Goal: Check status: Check status

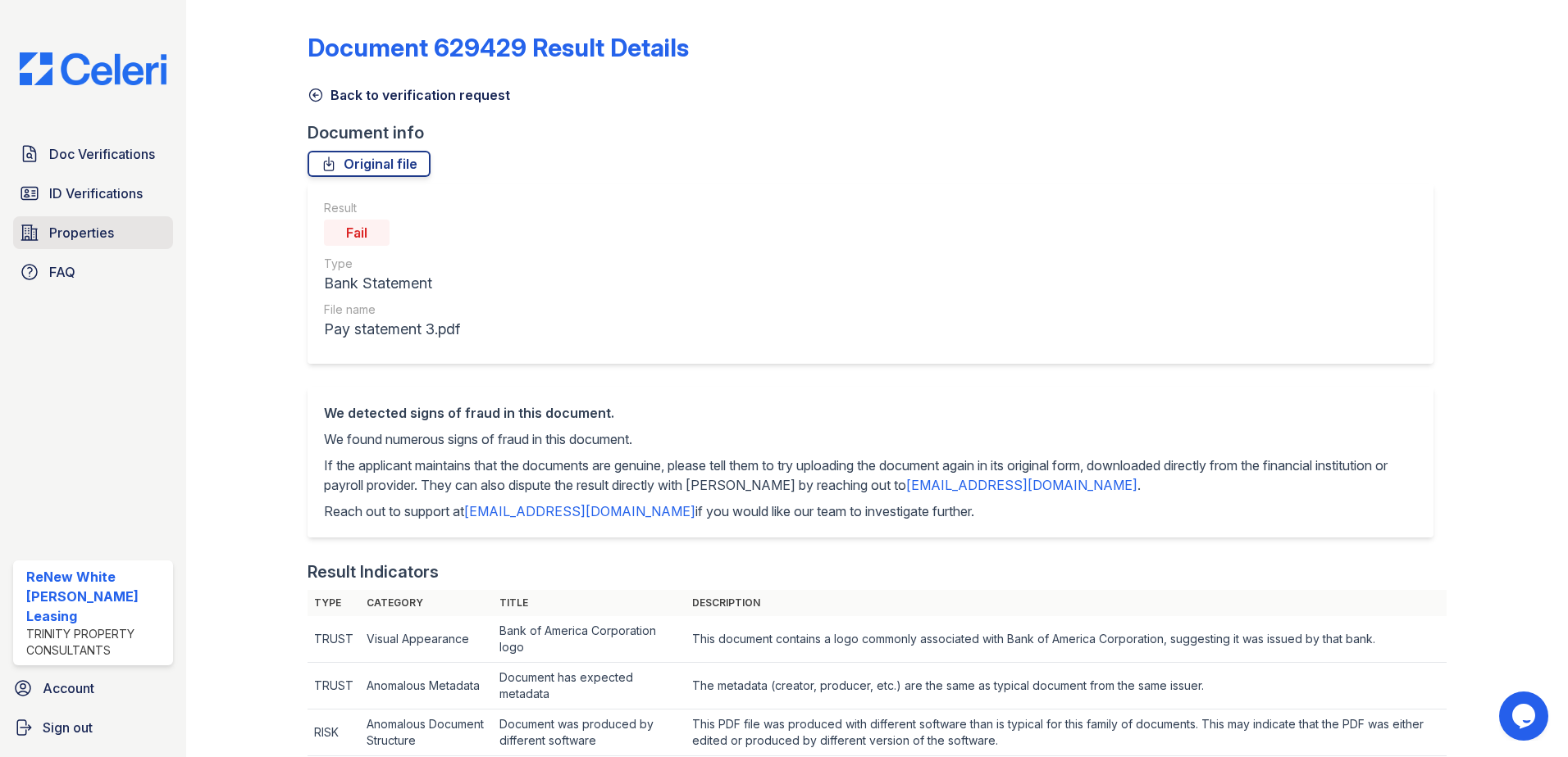
scroll to position [246, 0]
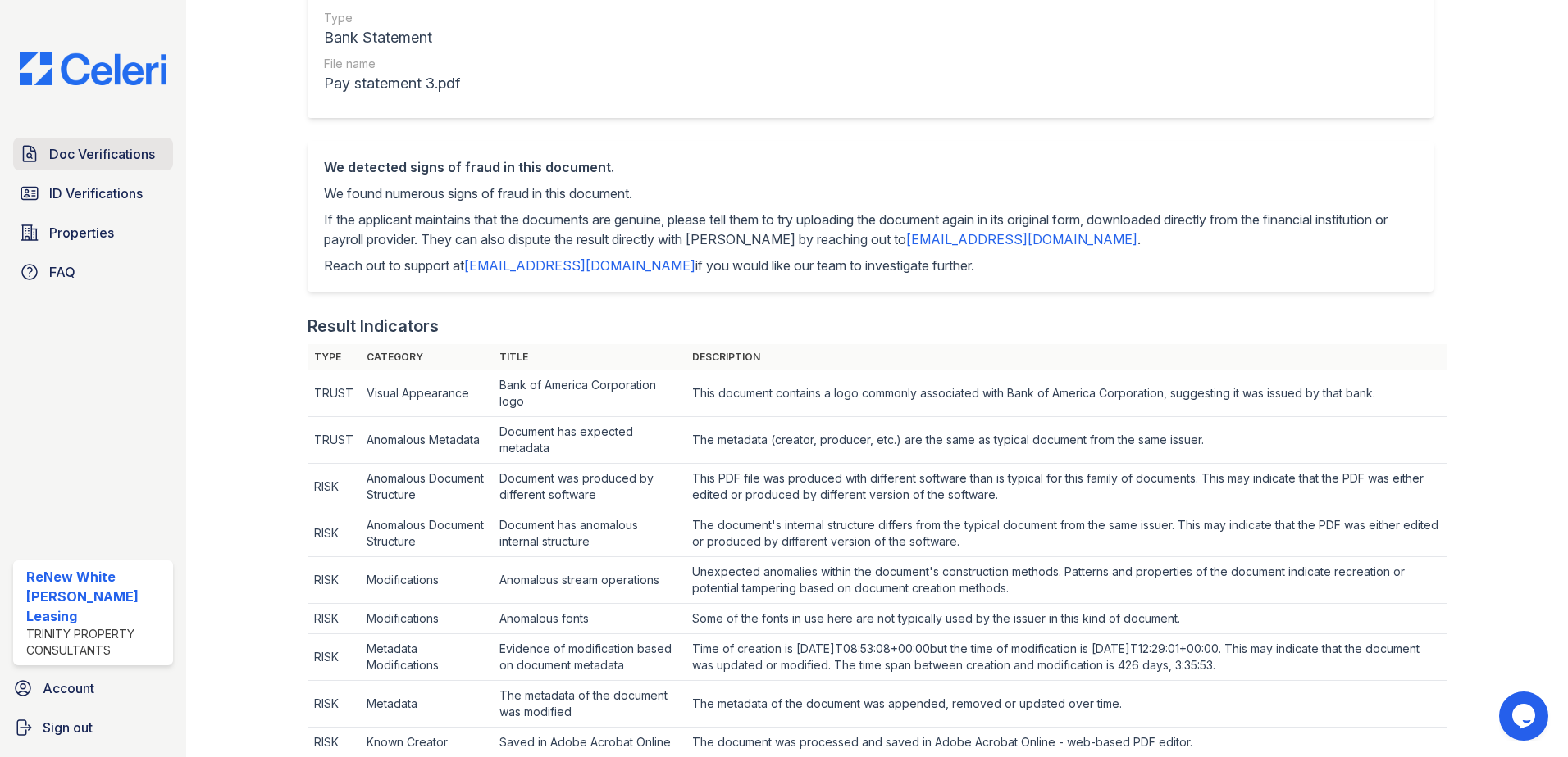
click at [108, 158] on span "Doc Verifications" at bounding box center [102, 154] width 105 height 19
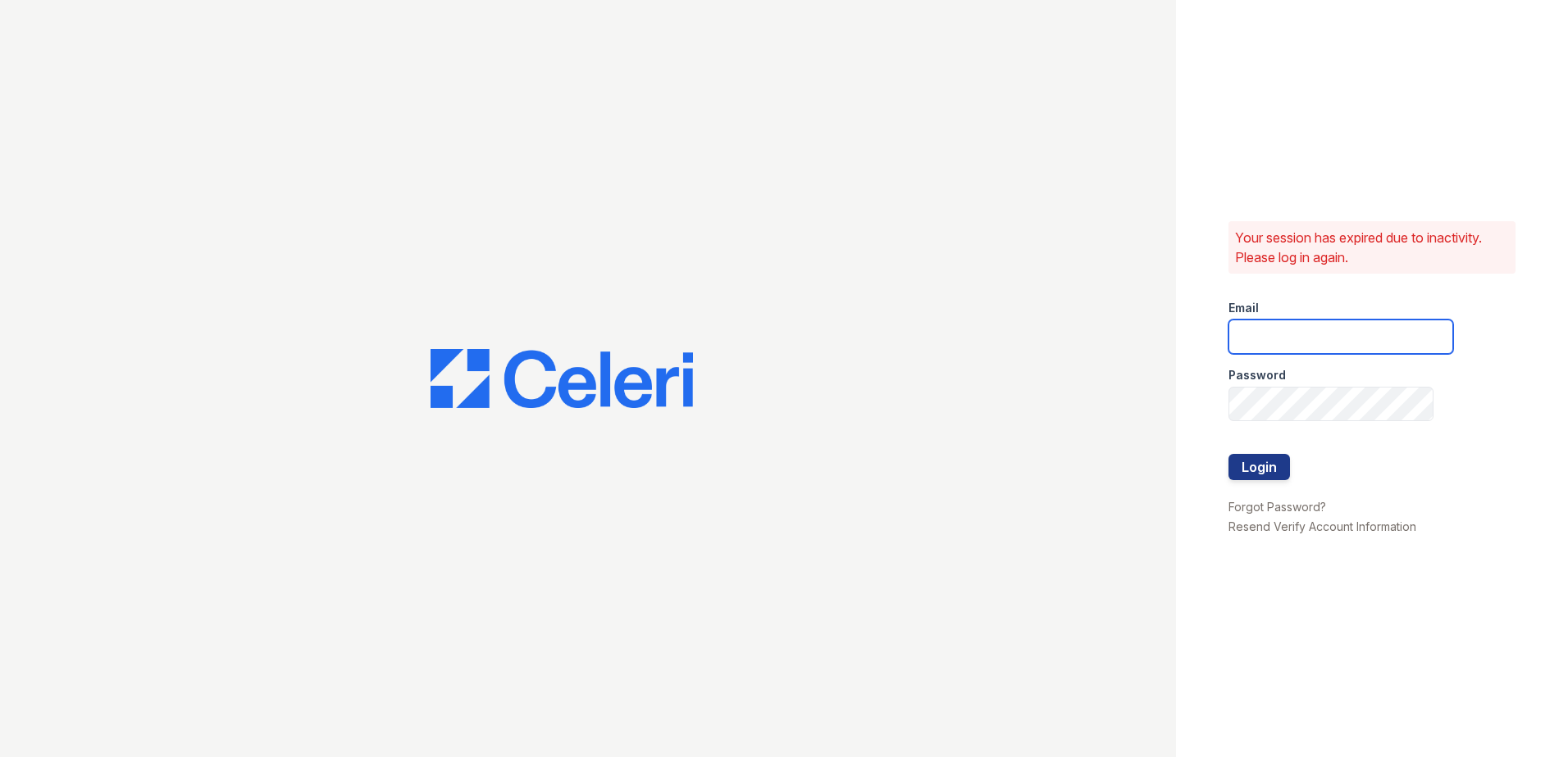
type input "renewwhitemarsh@trinity-pm.com"
click at [1233, 460] on button "Login" at bounding box center [1259, 467] width 62 height 26
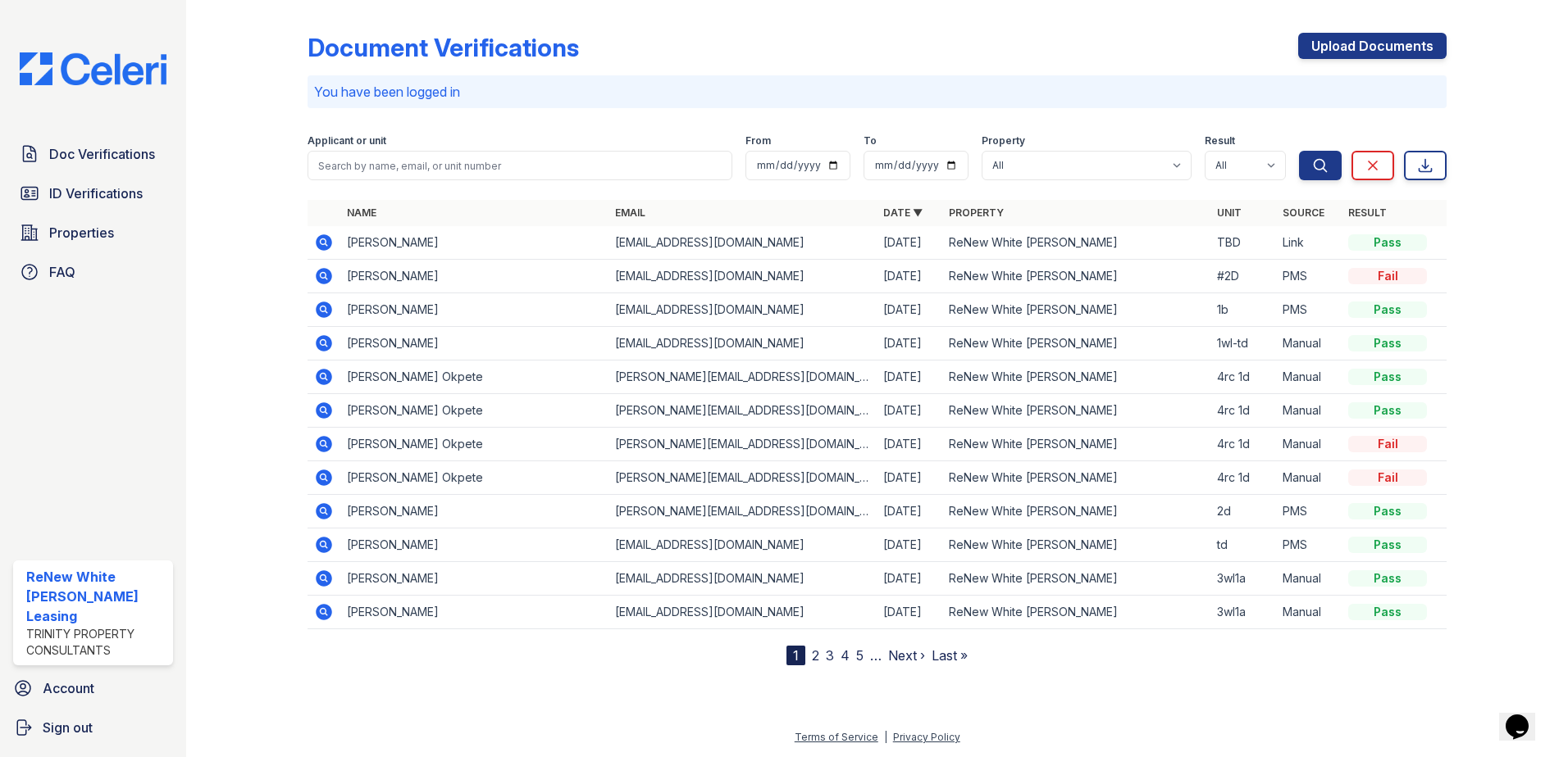
click at [321, 240] on icon at bounding box center [324, 243] width 19 height 19
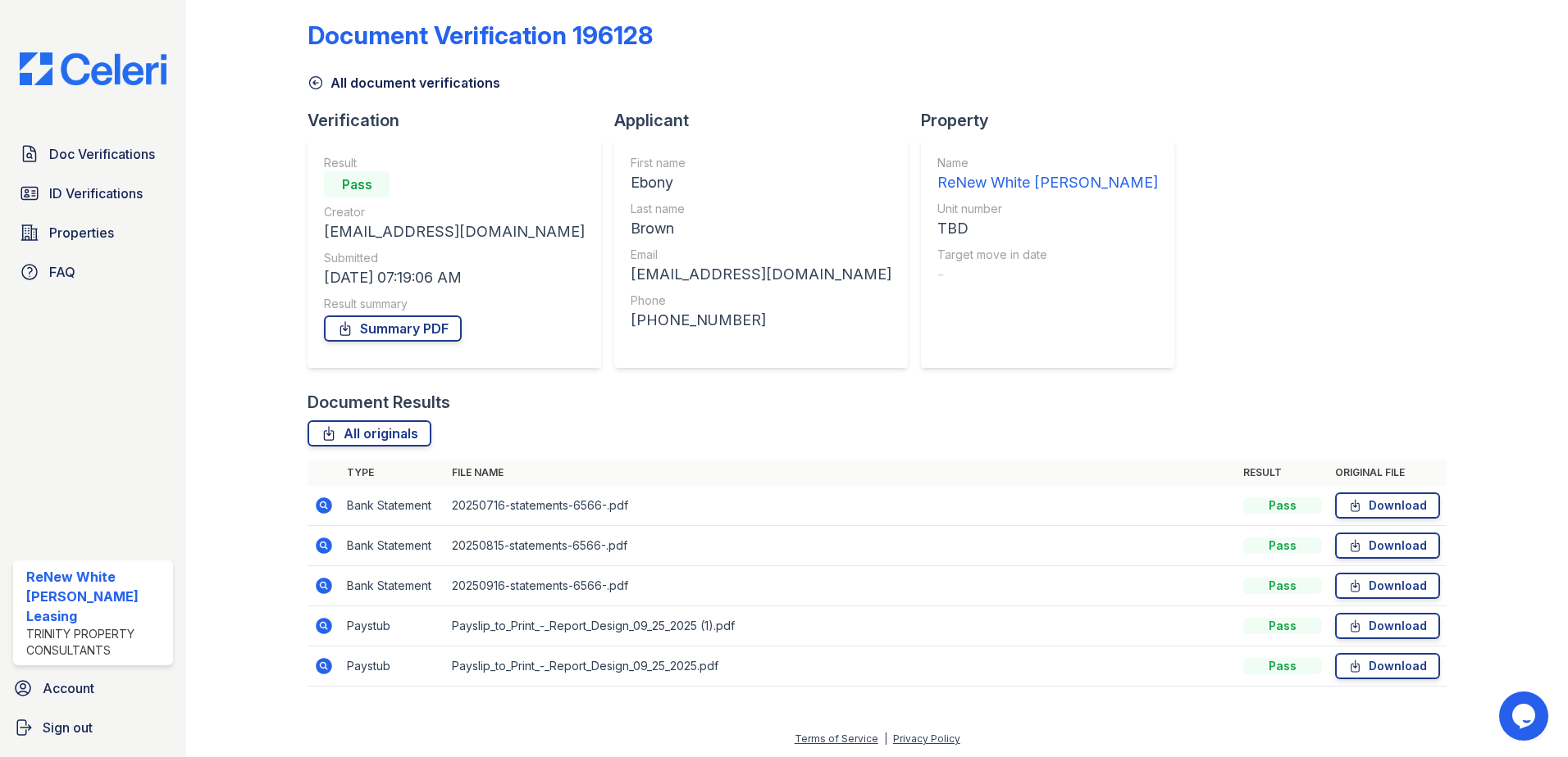
scroll to position [14, 0]
click at [325, 662] on icon at bounding box center [324, 664] width 19 height 19
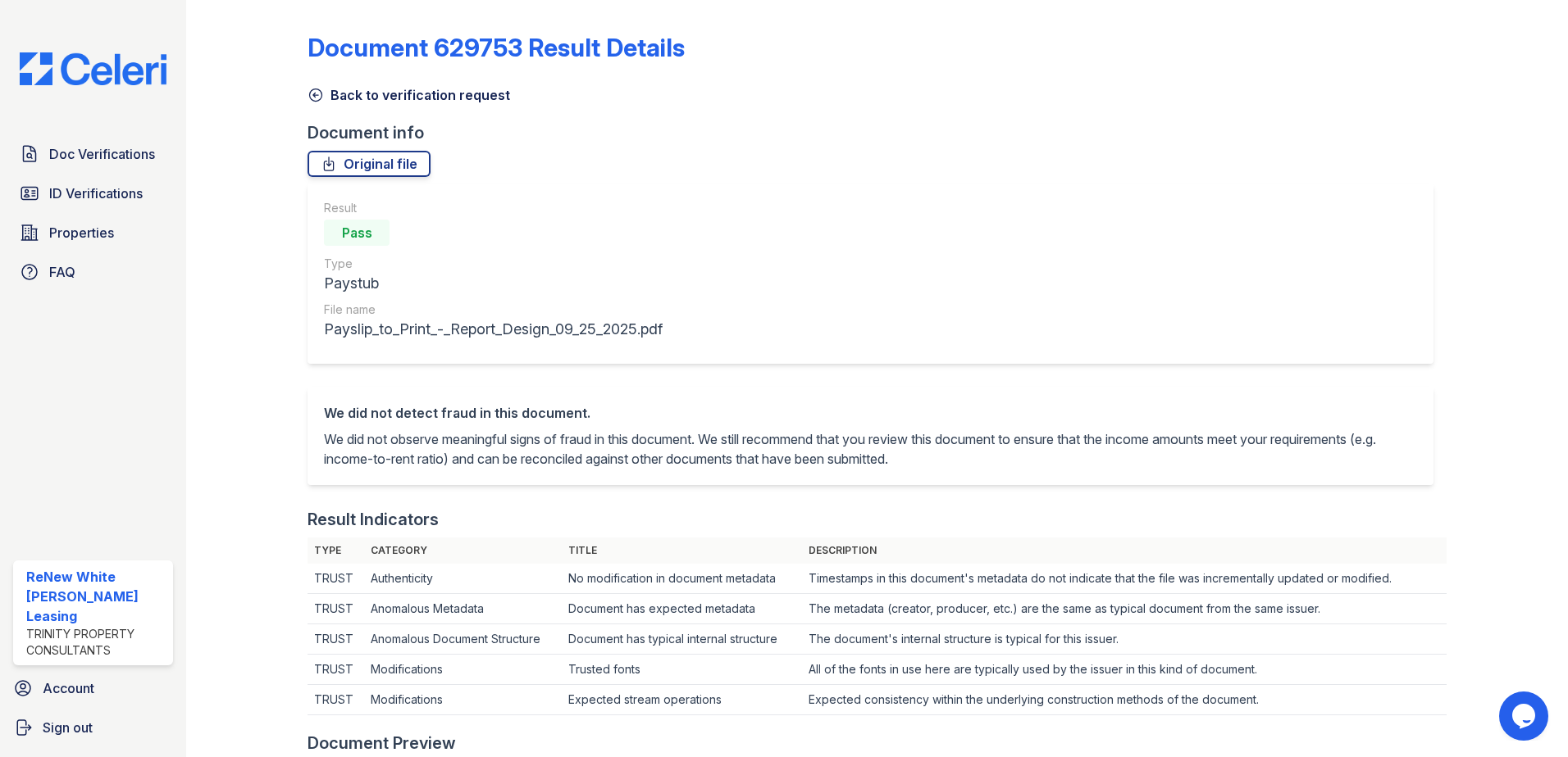
click at [317, 96] on icon at bounding box center [315, 95] width 16 height 16
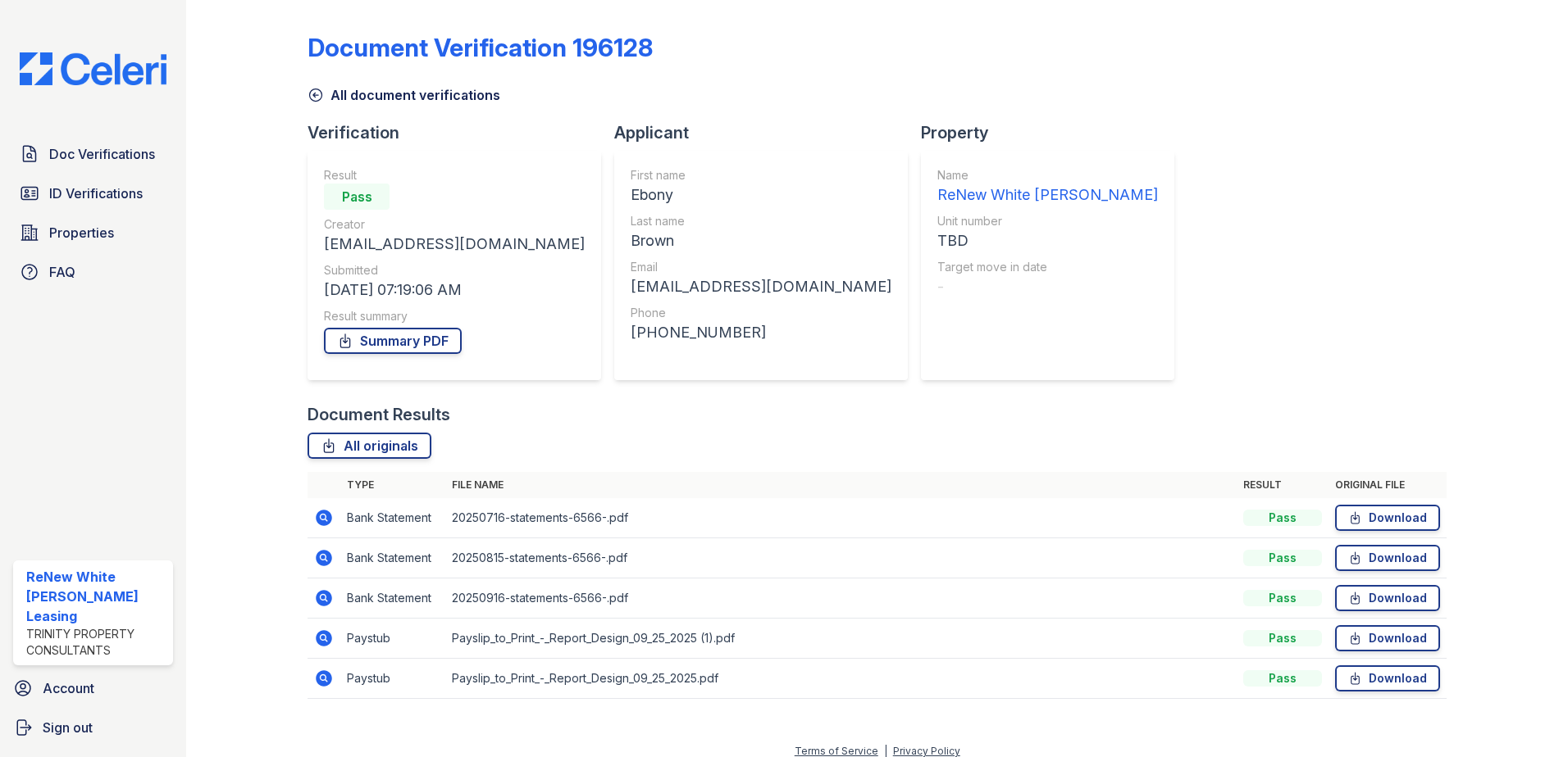
click at [327, 637] on icon at bounding box center [323, 638] width 16 height 16
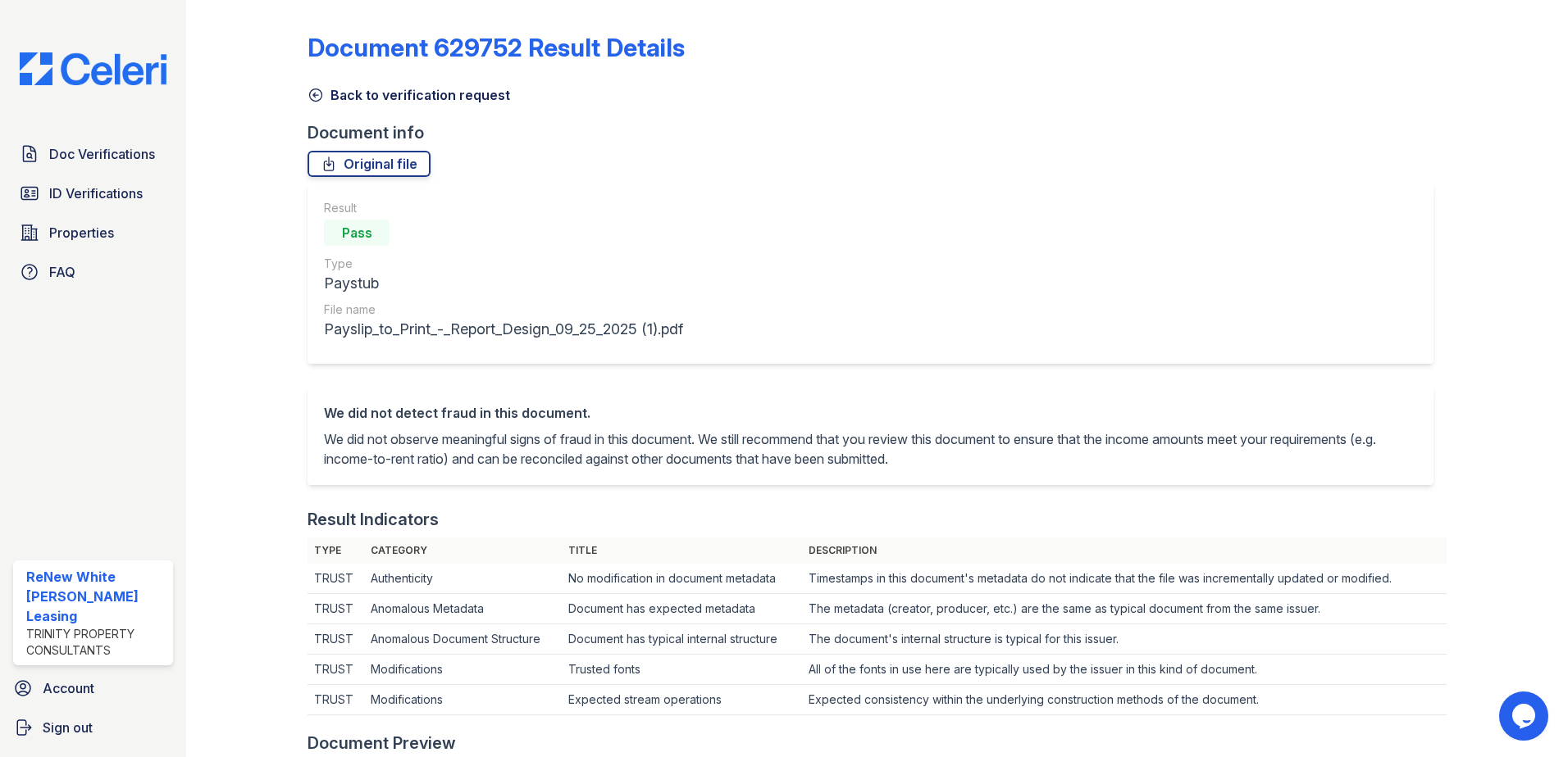
click at [315, 86] on link "Back to verification request" at bounding box center [408, 95] width 202 height 19
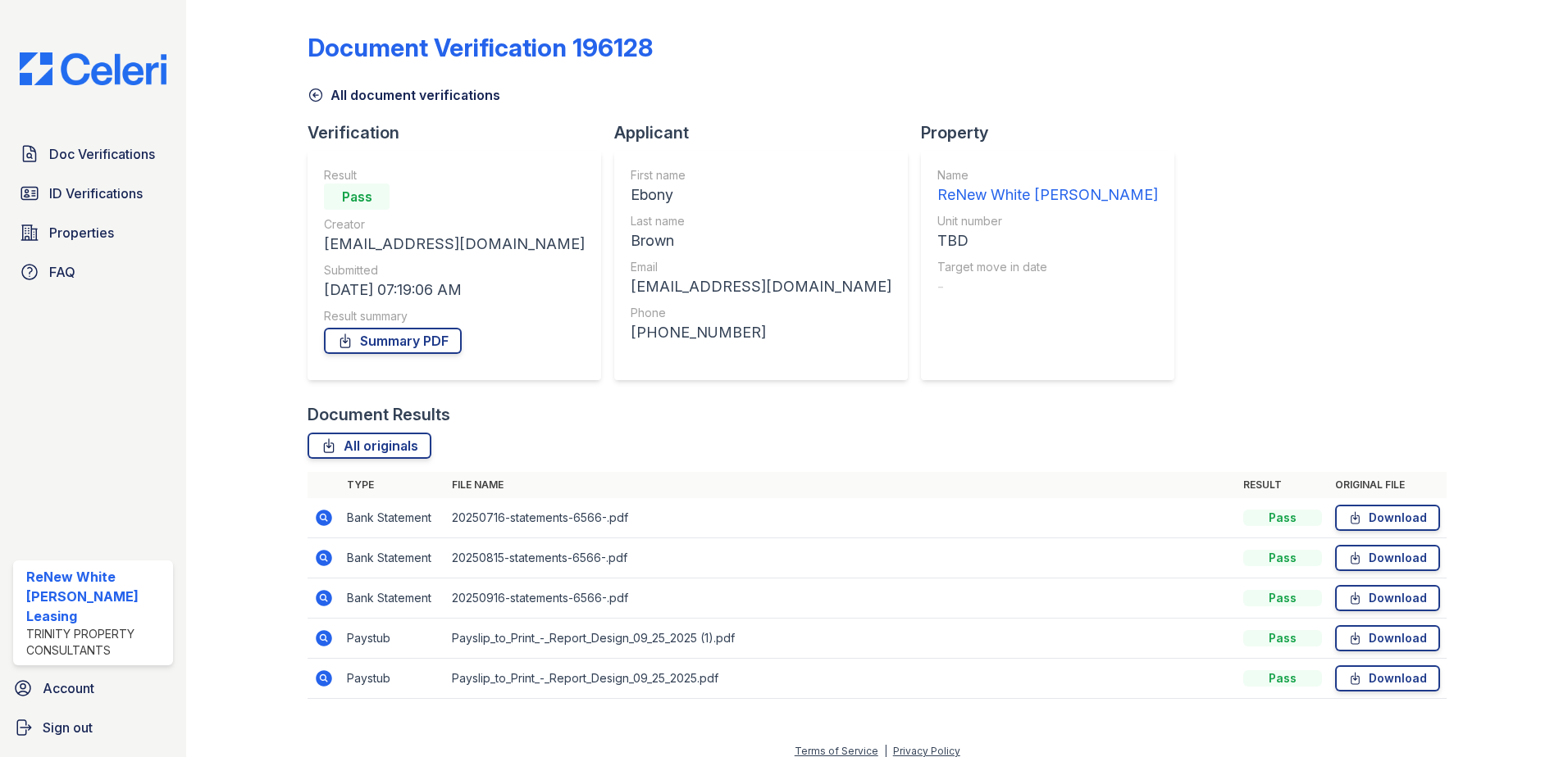
click at [308, 675] on td at bounding box center [324, 680] width 33 height 41
click at [324, 676] on icon at bounding box center [324, 679] width 19 height 19
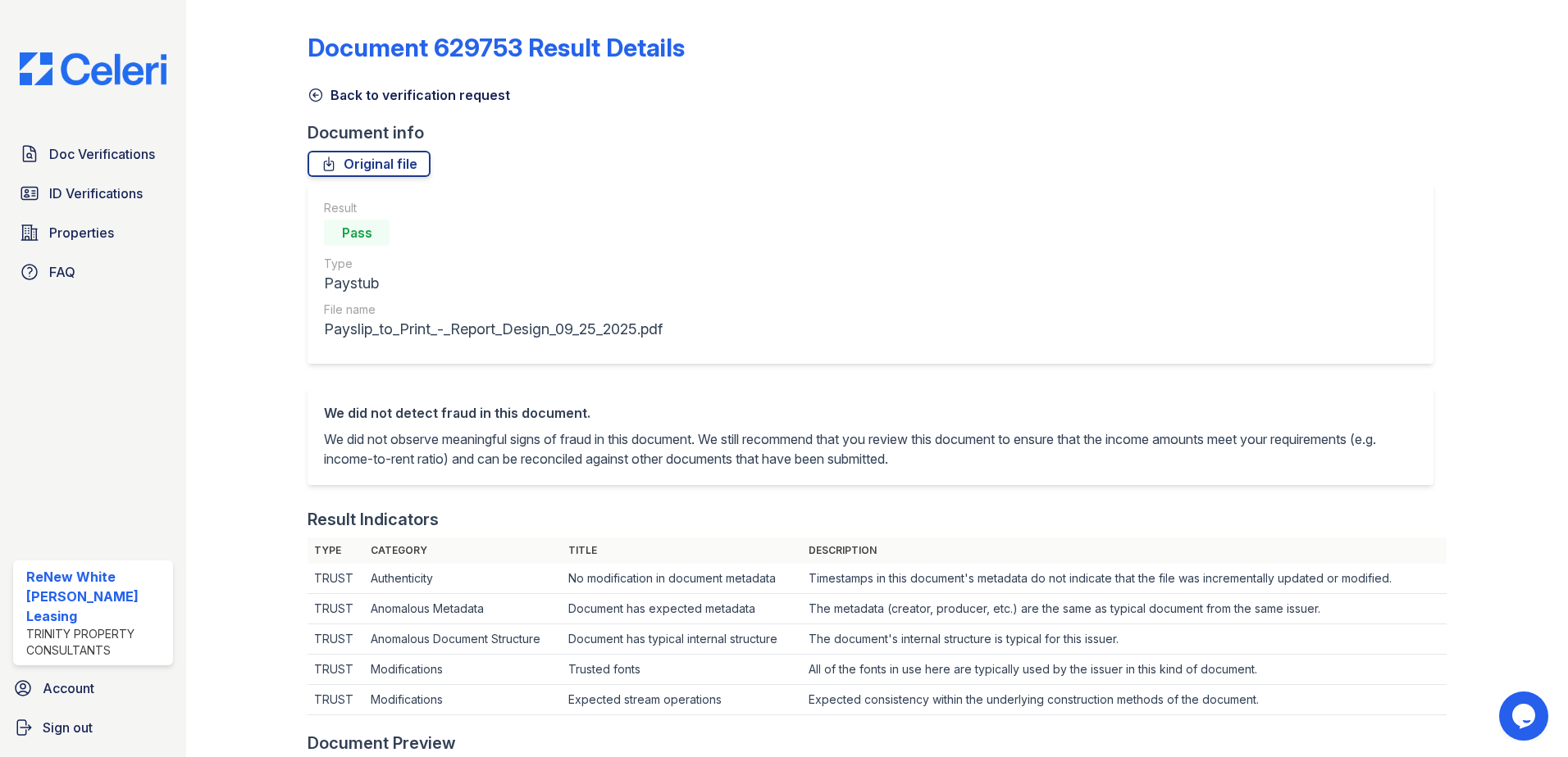
click at [315, 95] on icon at bounding box center [315, 95] width 13 height 13
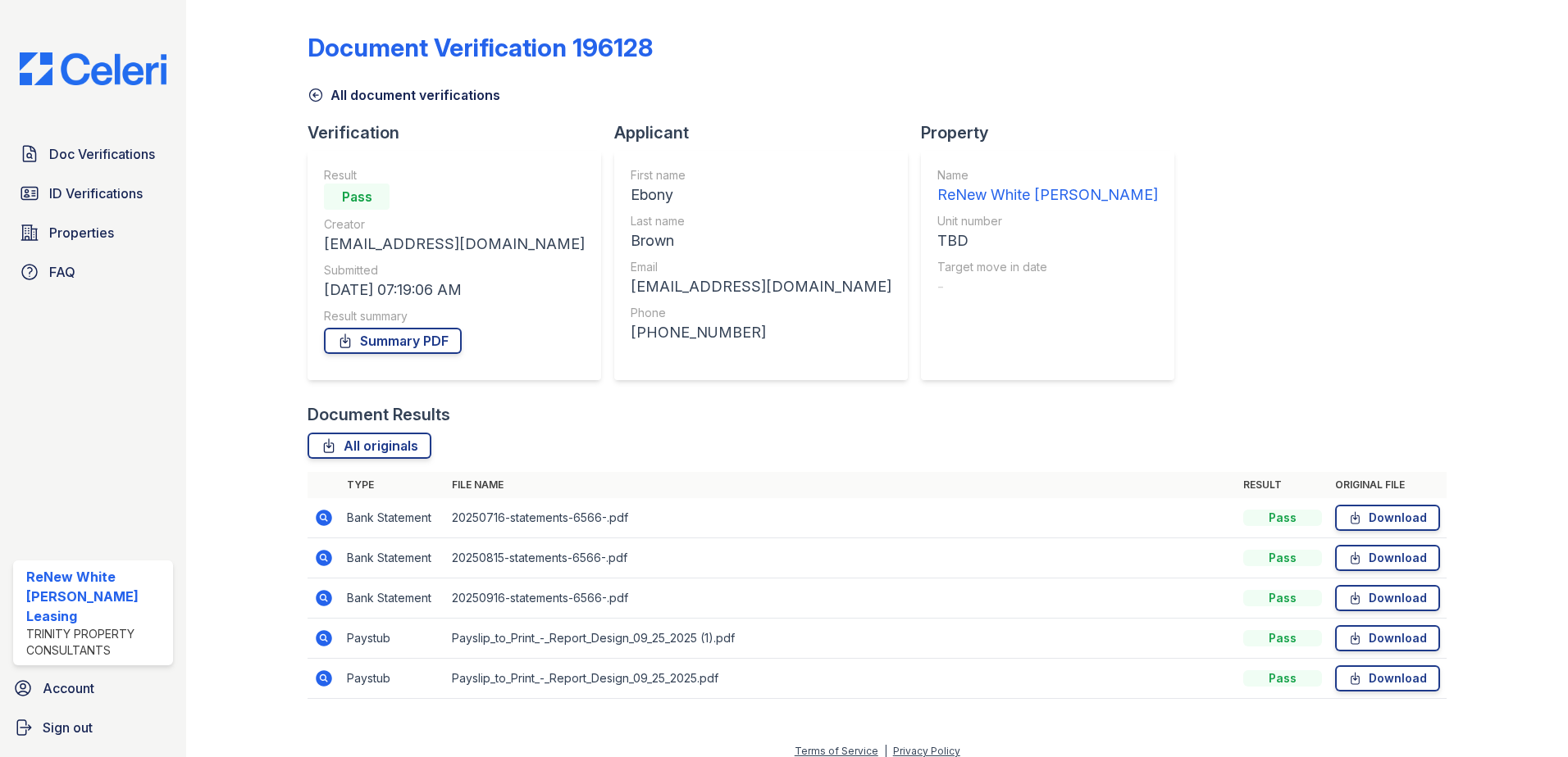
click at [321, 514] on icon at bounding box center [324, 518] width 19 height 19
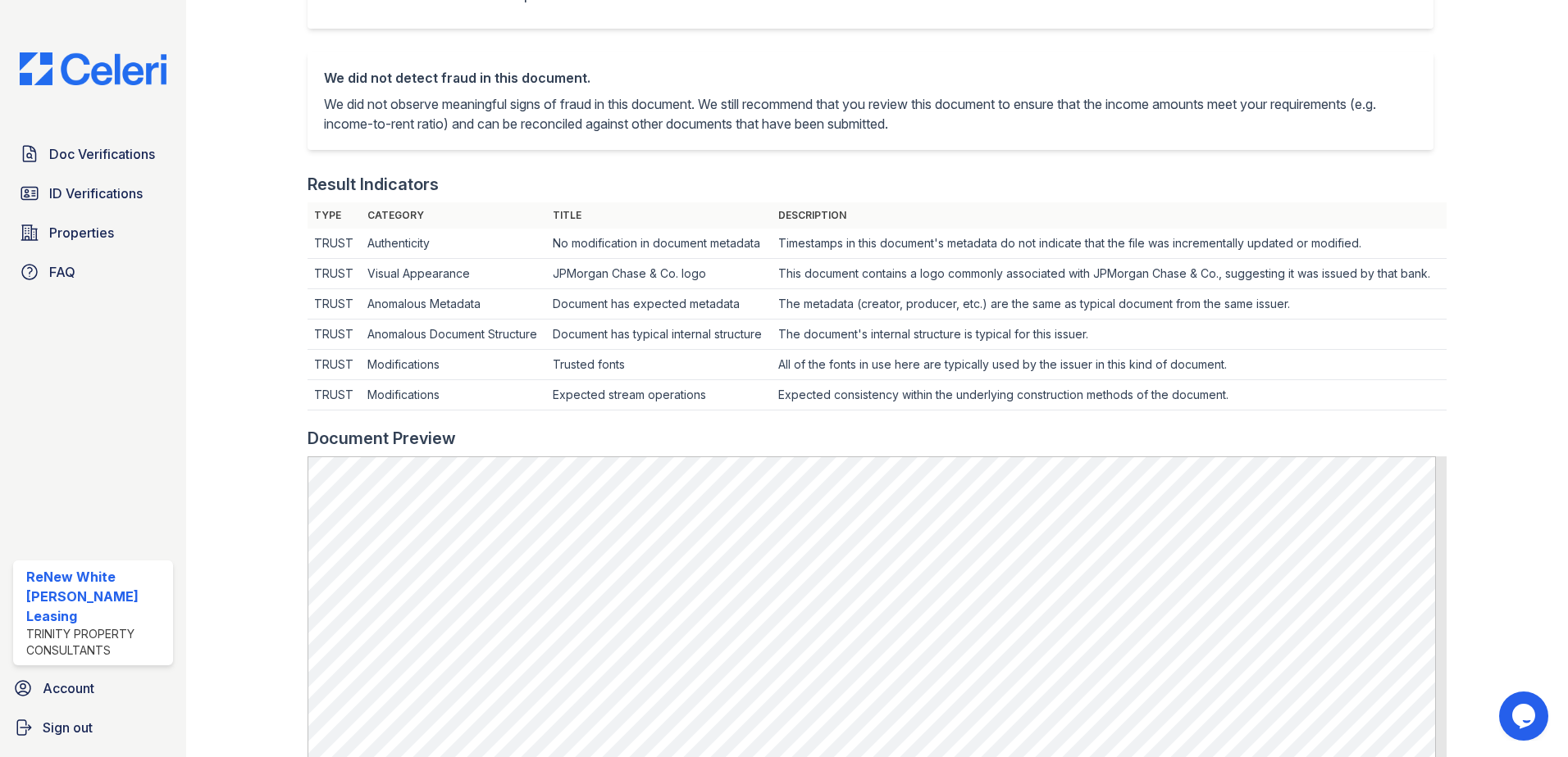
scroll to position [328, 0]
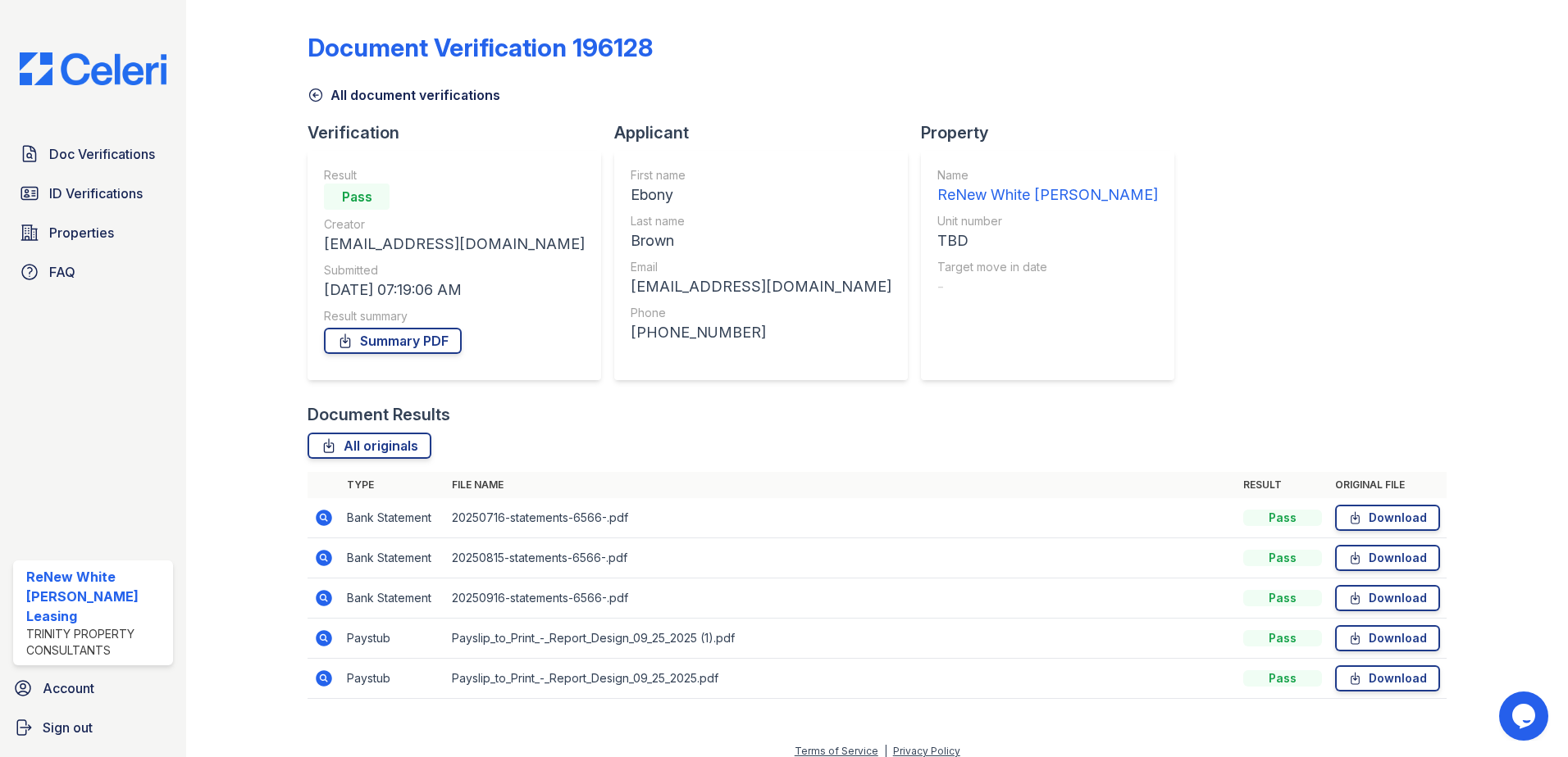
click at [330, 557] on icon at bounding box center [323, 558] width 16 height 16
click at [322, 596] on icon at bounding box center [322, 597] width 4 height 4
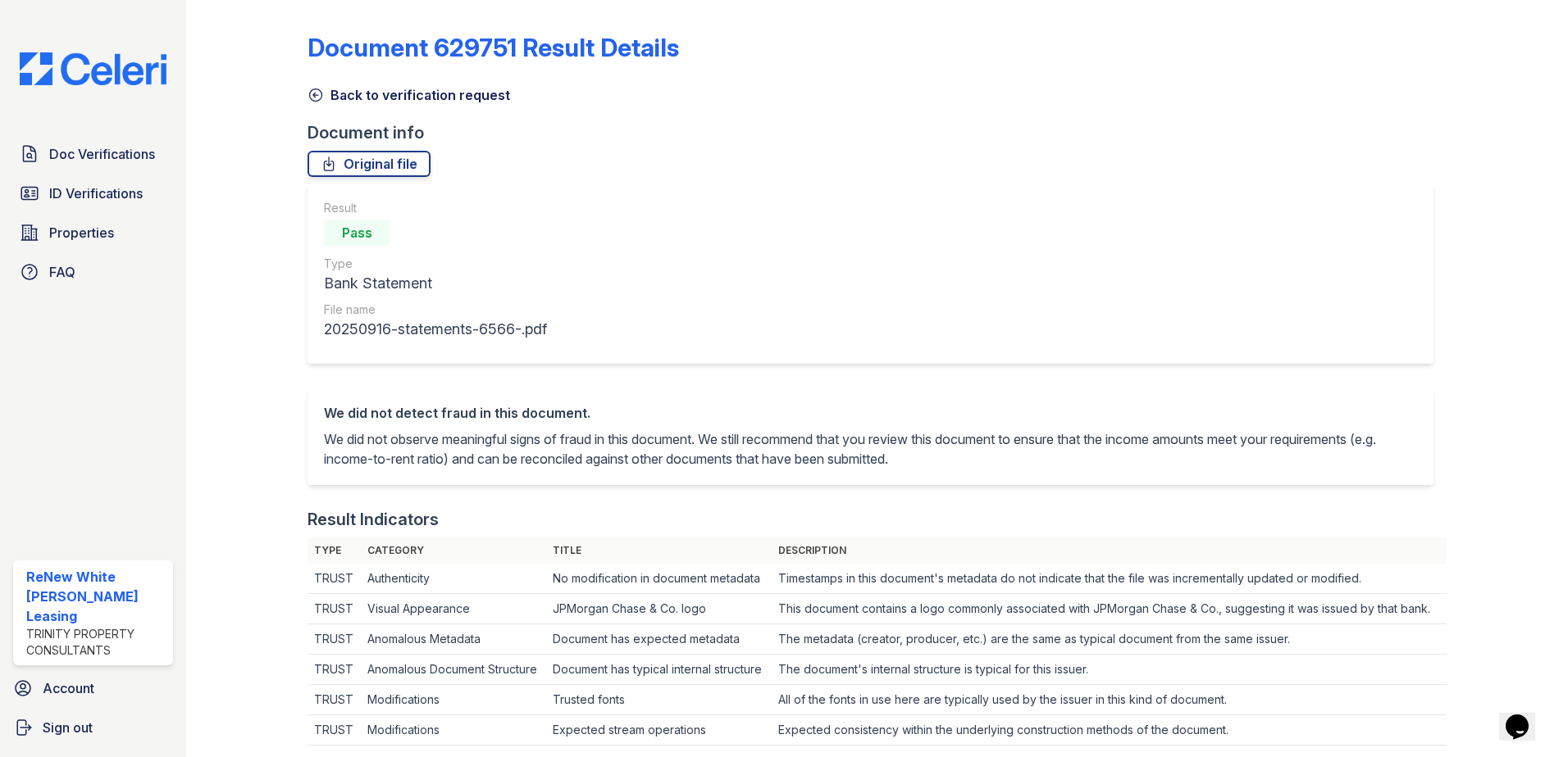
click at [315, 100] on icon at bounding box center [315, 95] width 16 height 16
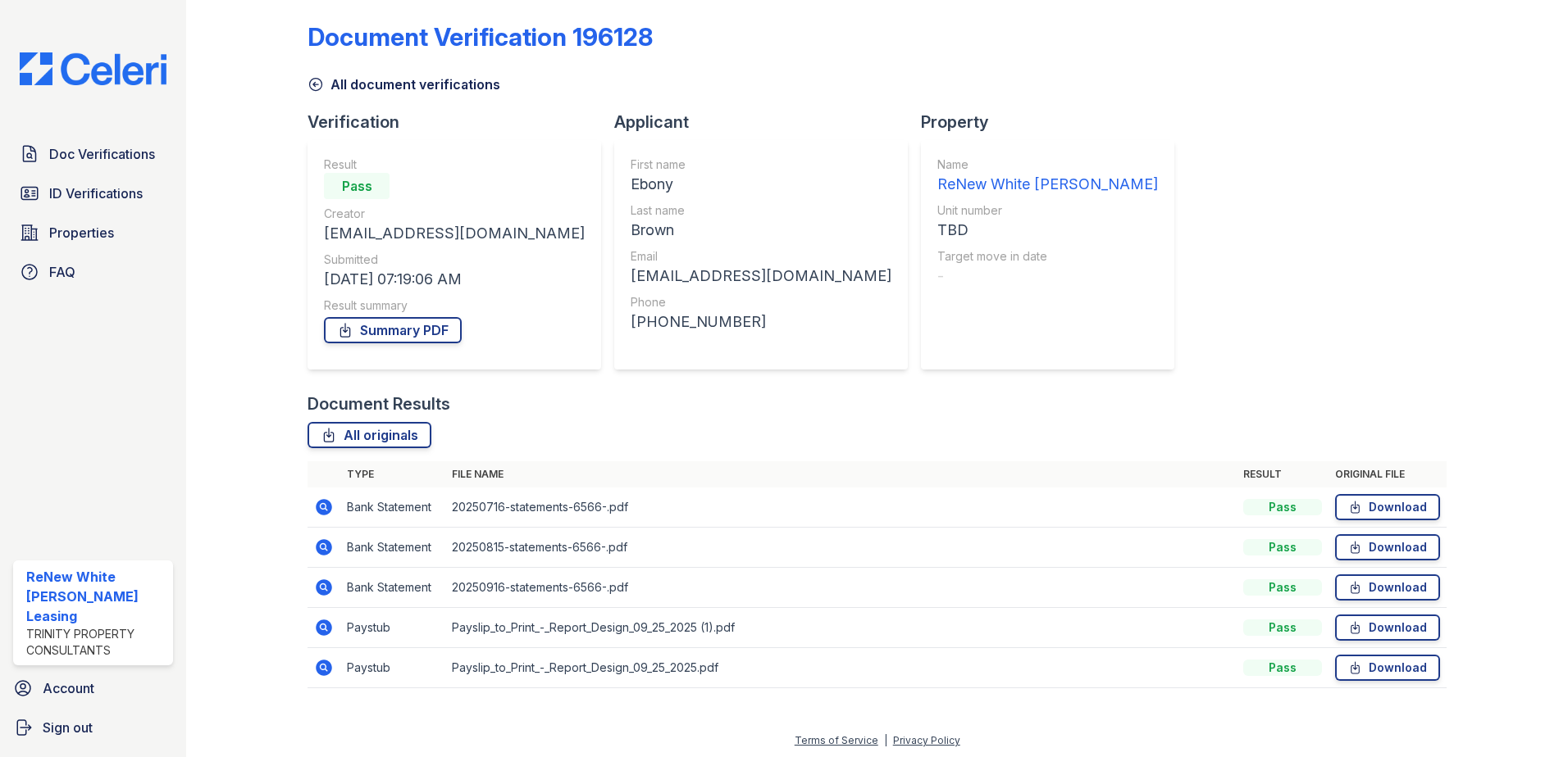
scroll to position [14, 0]
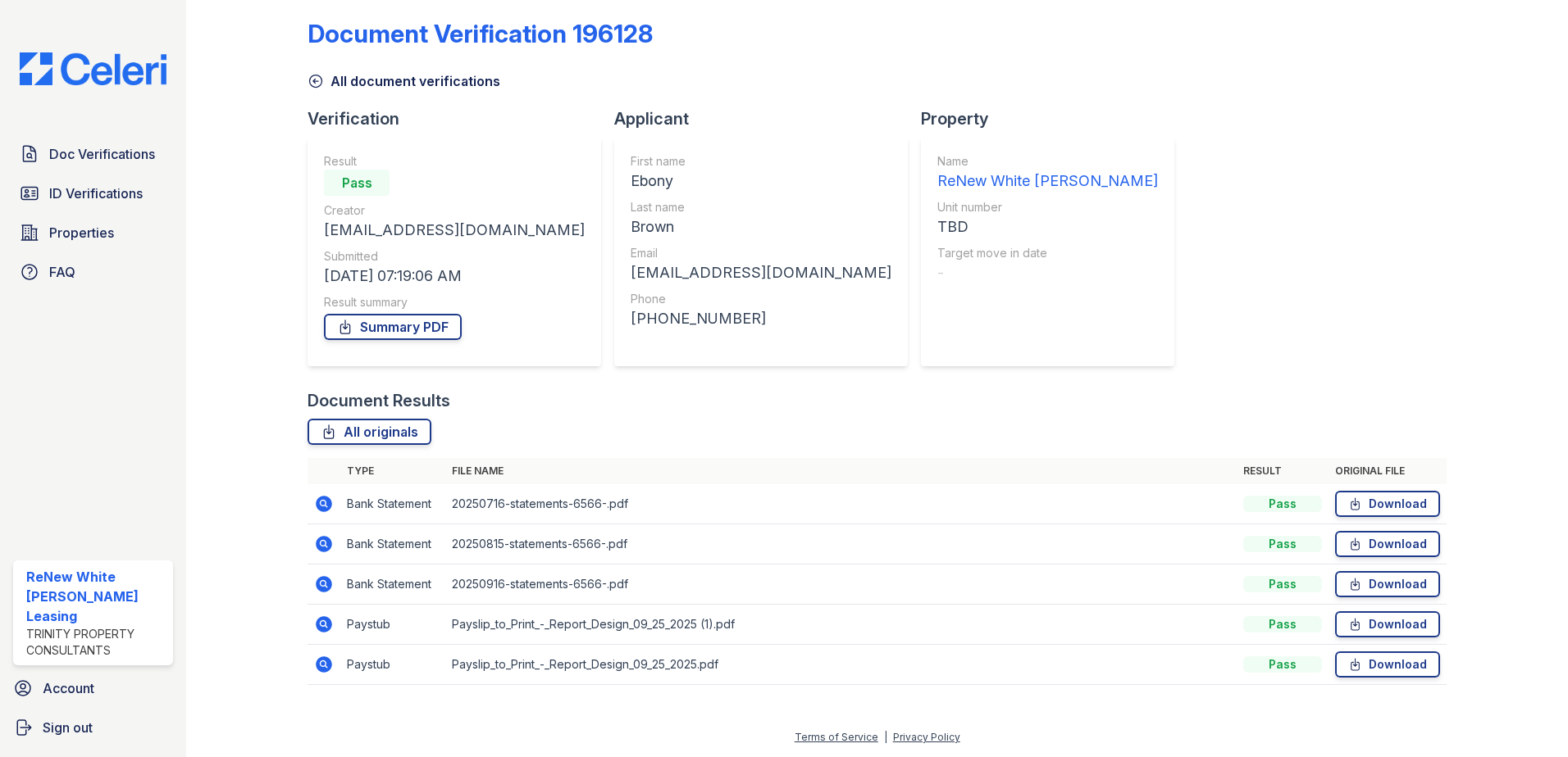
click at [314, 625] on icon at bounding box center [324, 625] width 19 height 19
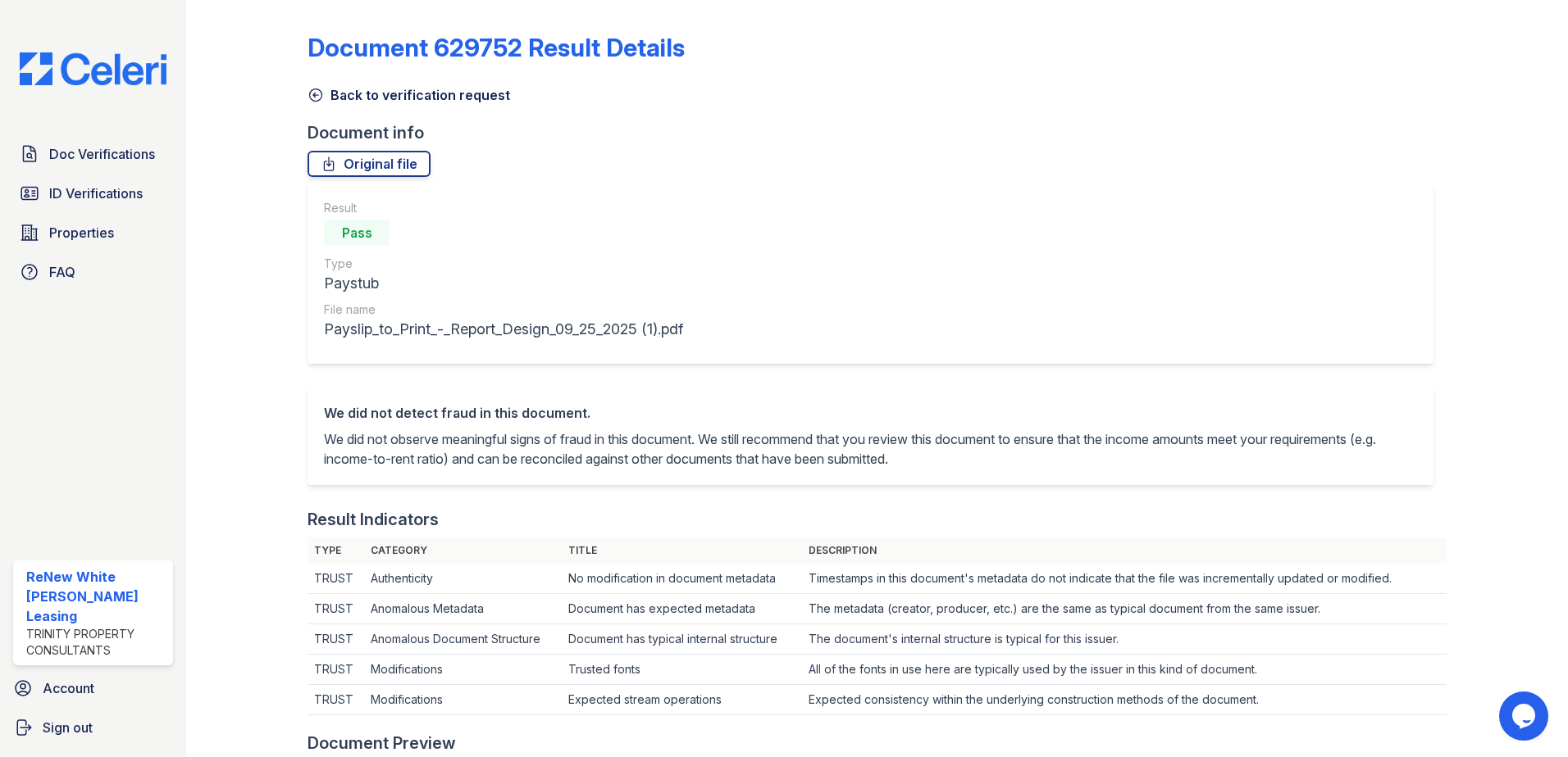
click at [318, 94] on icon at bounding box center [315, 95] width 16 height 16
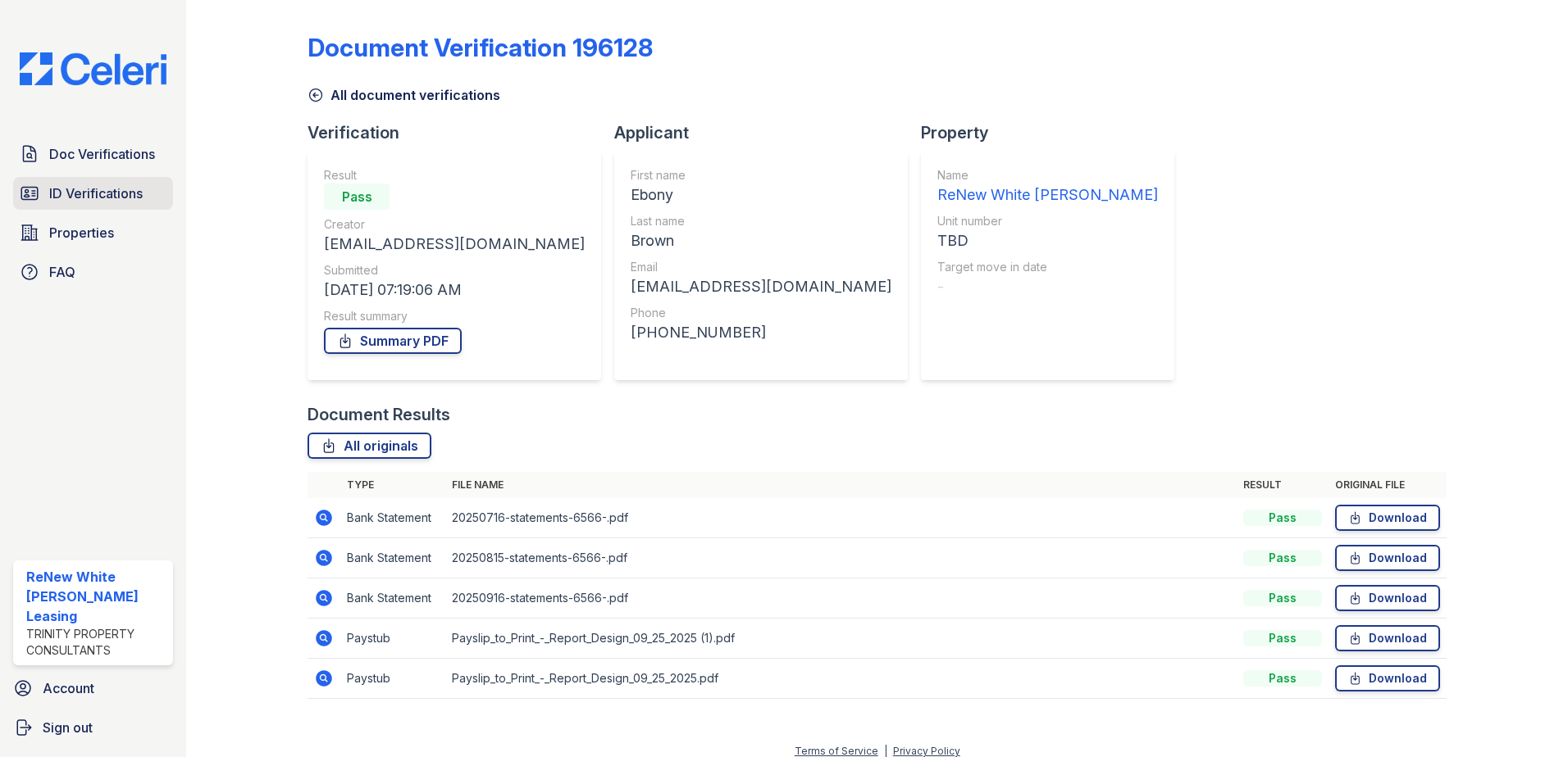
click at [119, 200] on span "ID Verifications" at bounding box center [96, 193] width 94 height 19
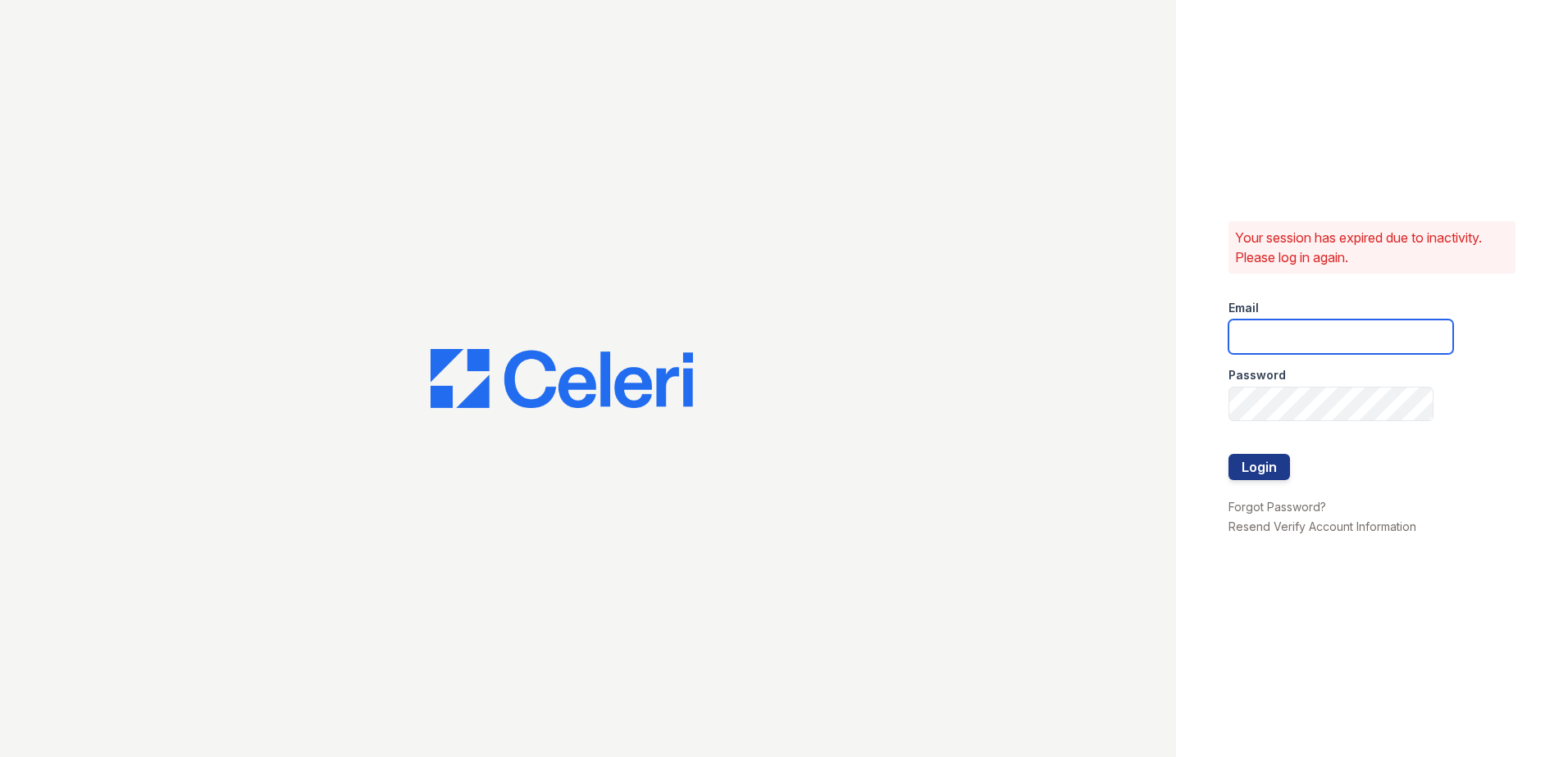
type input "renewwhitemarsh@trinity-pm.com"
click at [1235, 468] on button "Login" at bounding box center [1259, 467] width 62 height 26
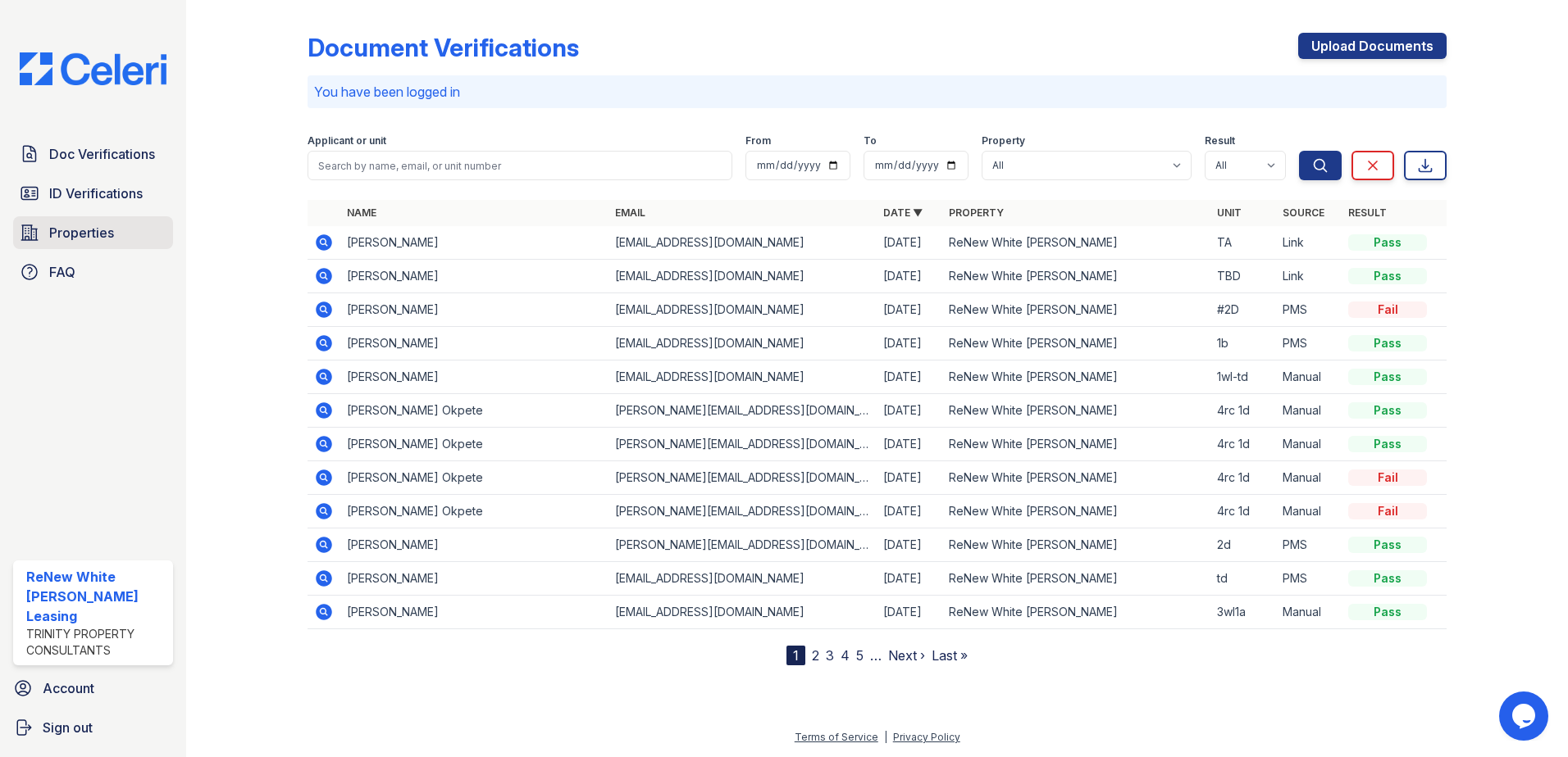
click at [62, 234] on span "Properties" at bounding box center [81, 233] width 65 height 19
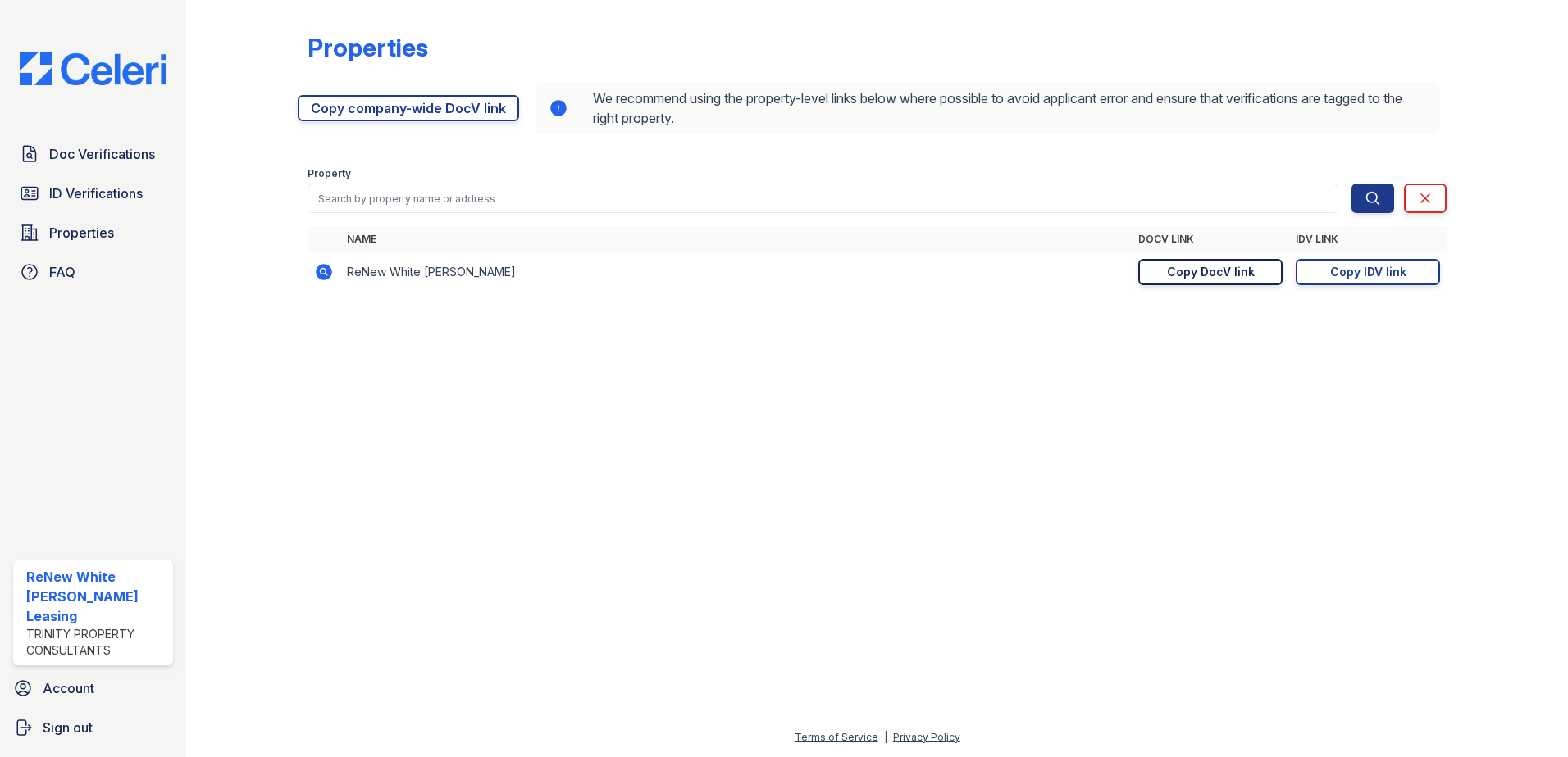
click at [1210, 272] on div "Copy DocV link" at bounding box center [1210, 272] width 88 height 16
click at [74, 159] on span "Doc Verifications" at bounding box center [102, 154] width 105 height 19
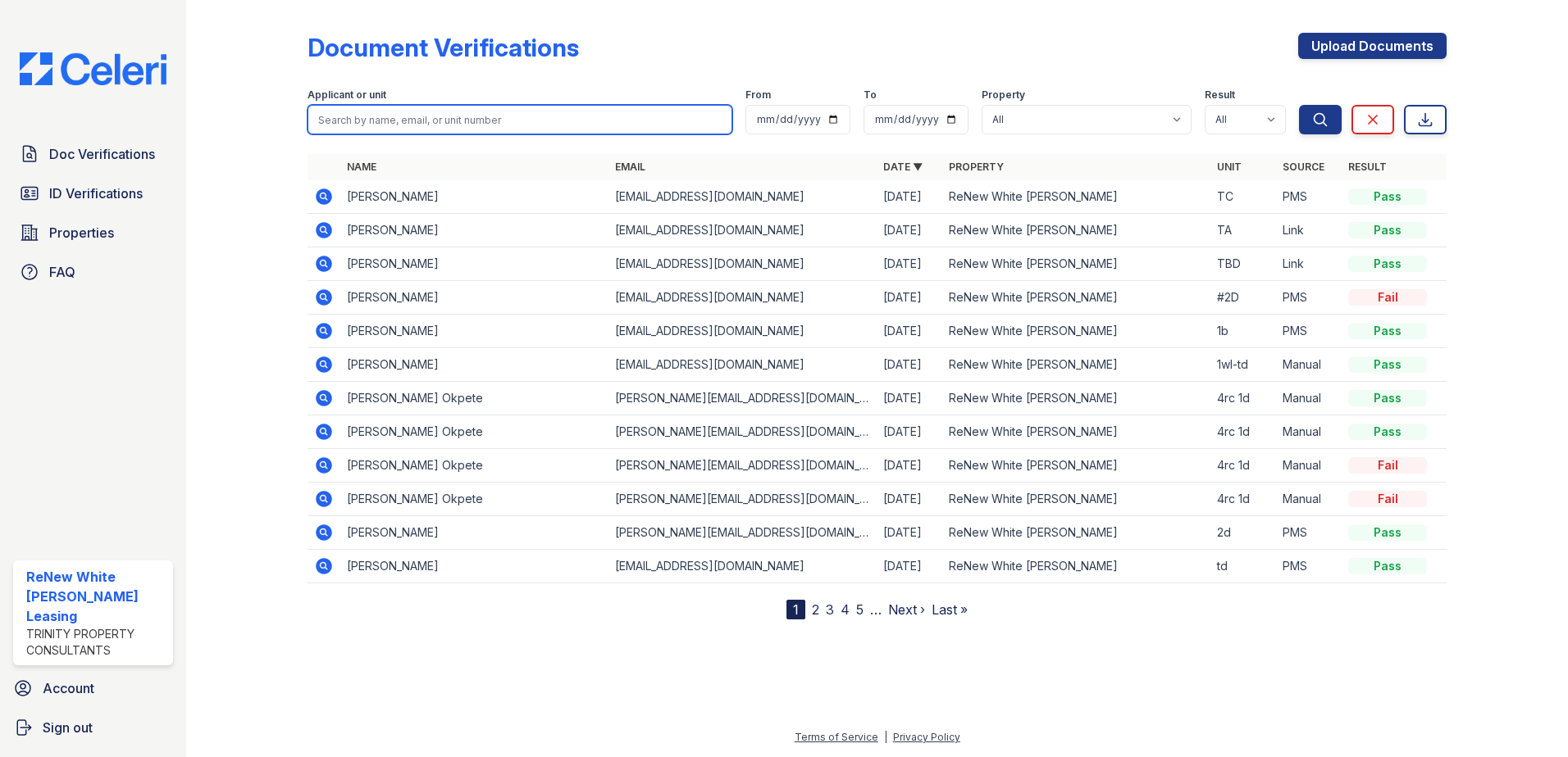
click at [418, 125] on input "search" at bounding box center [519, 120] width 425 height 30
type input "tranell"
click at [1299, 105] on button "Search" at bounding box center [1320, 120] width 43 height 30
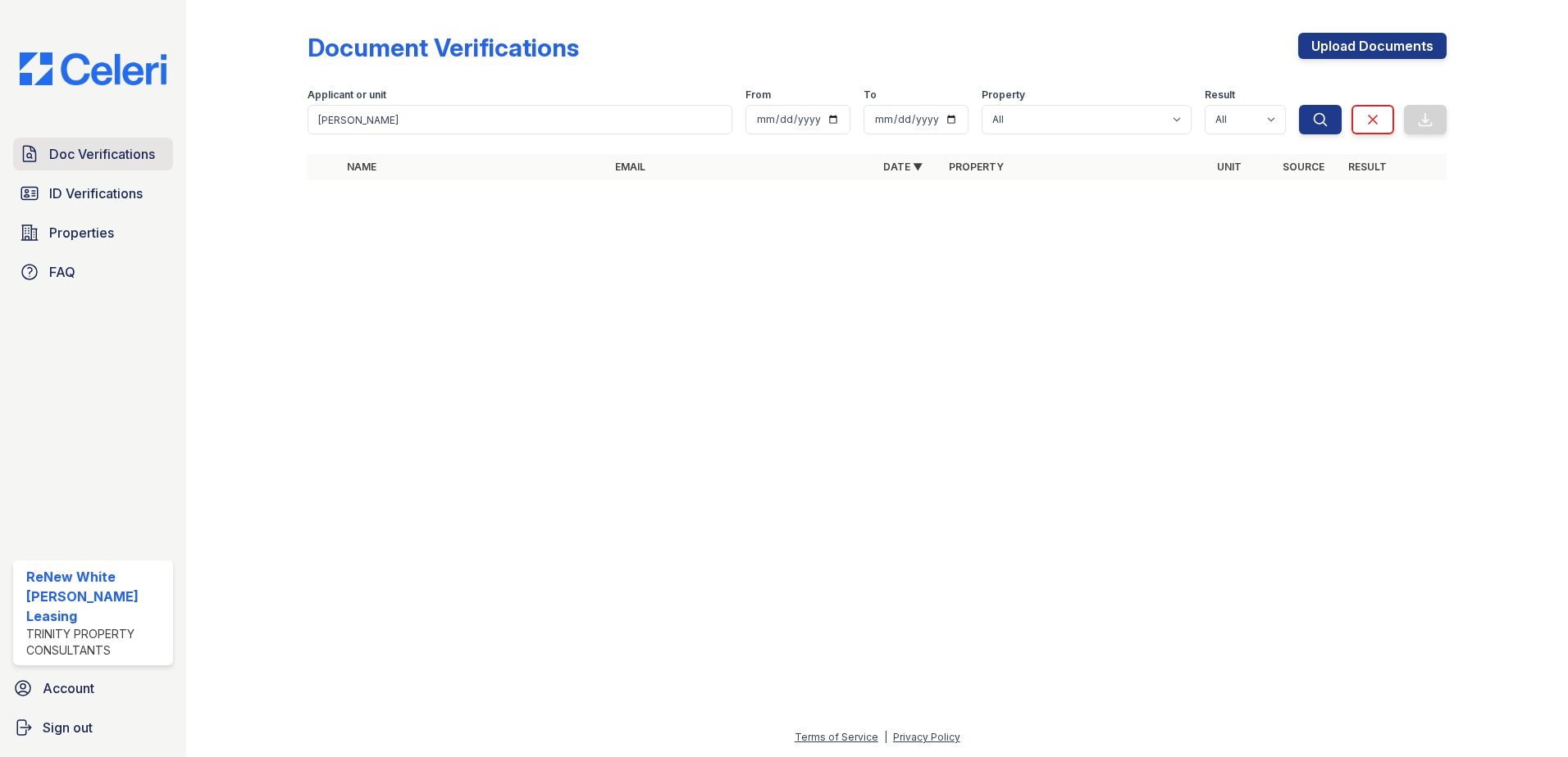
click at [67, 155] on span "Doc Verifications" at bounding box center [102, 154] width 105 height 19
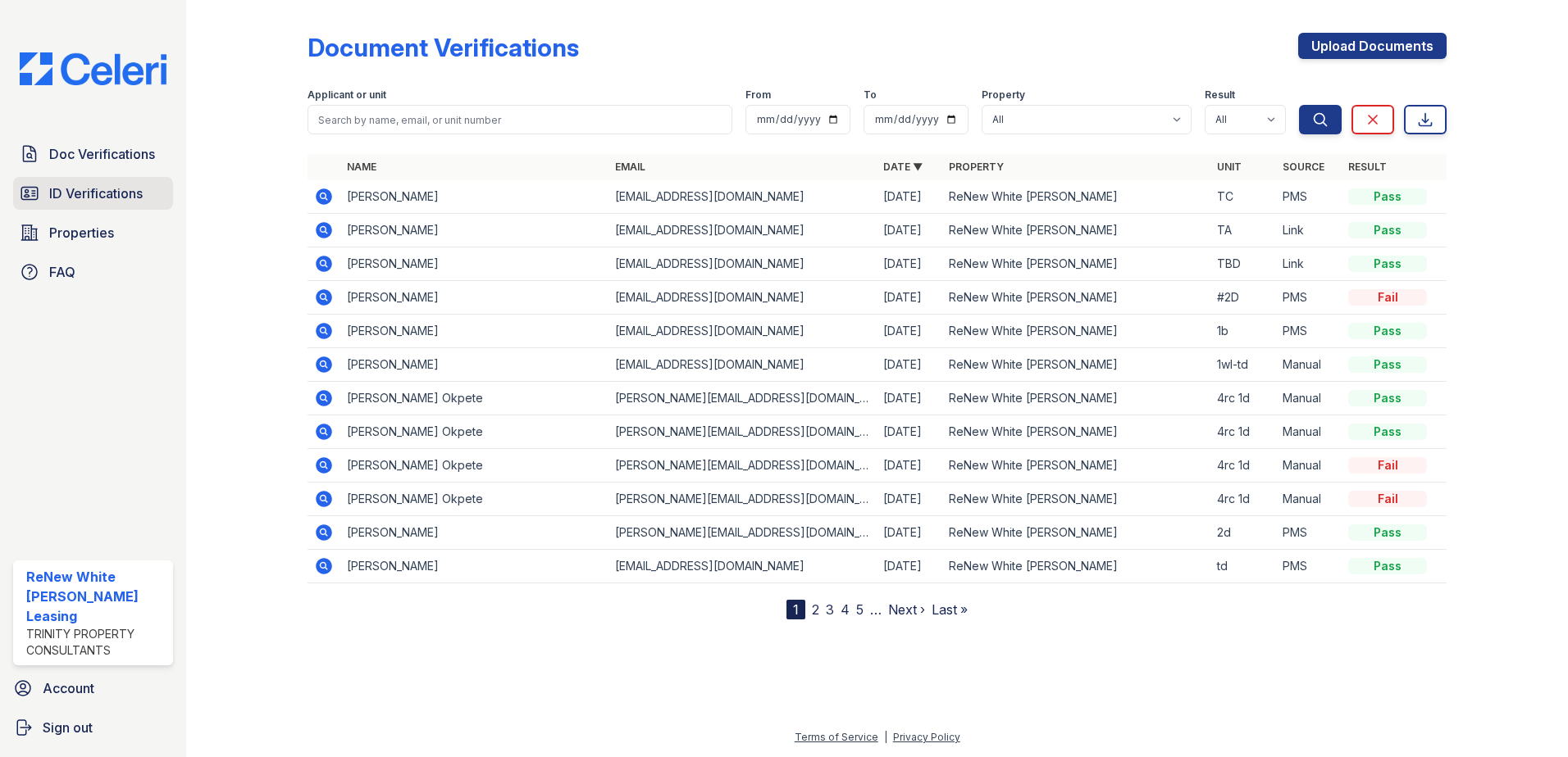
click at [118, 200] on span "ID Verifications" at bounding box center [96, 193] width 94 height 19
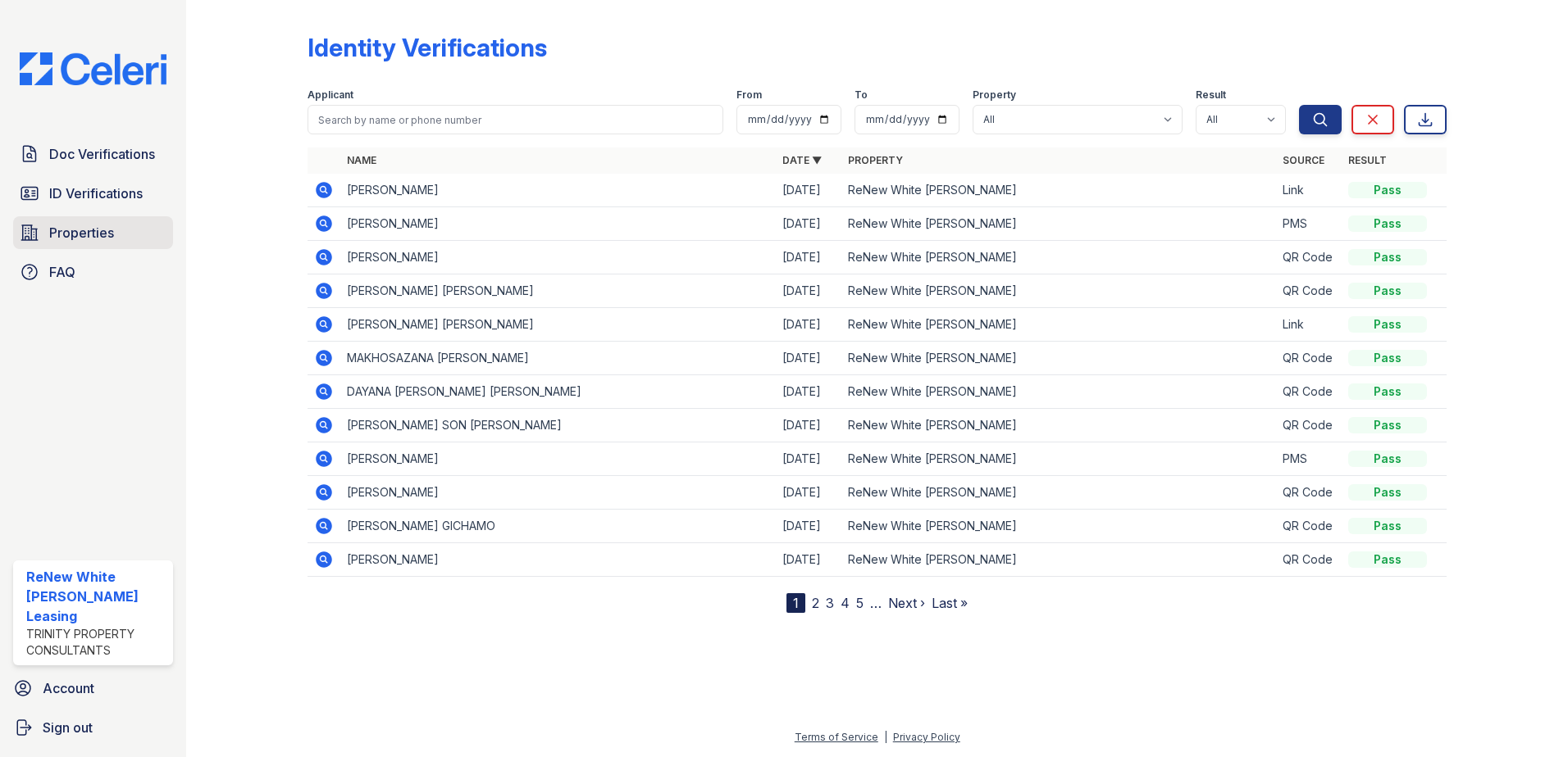
click at [74, 230] on span "Properties" at bounding box center [81, 233] width 65 height 19
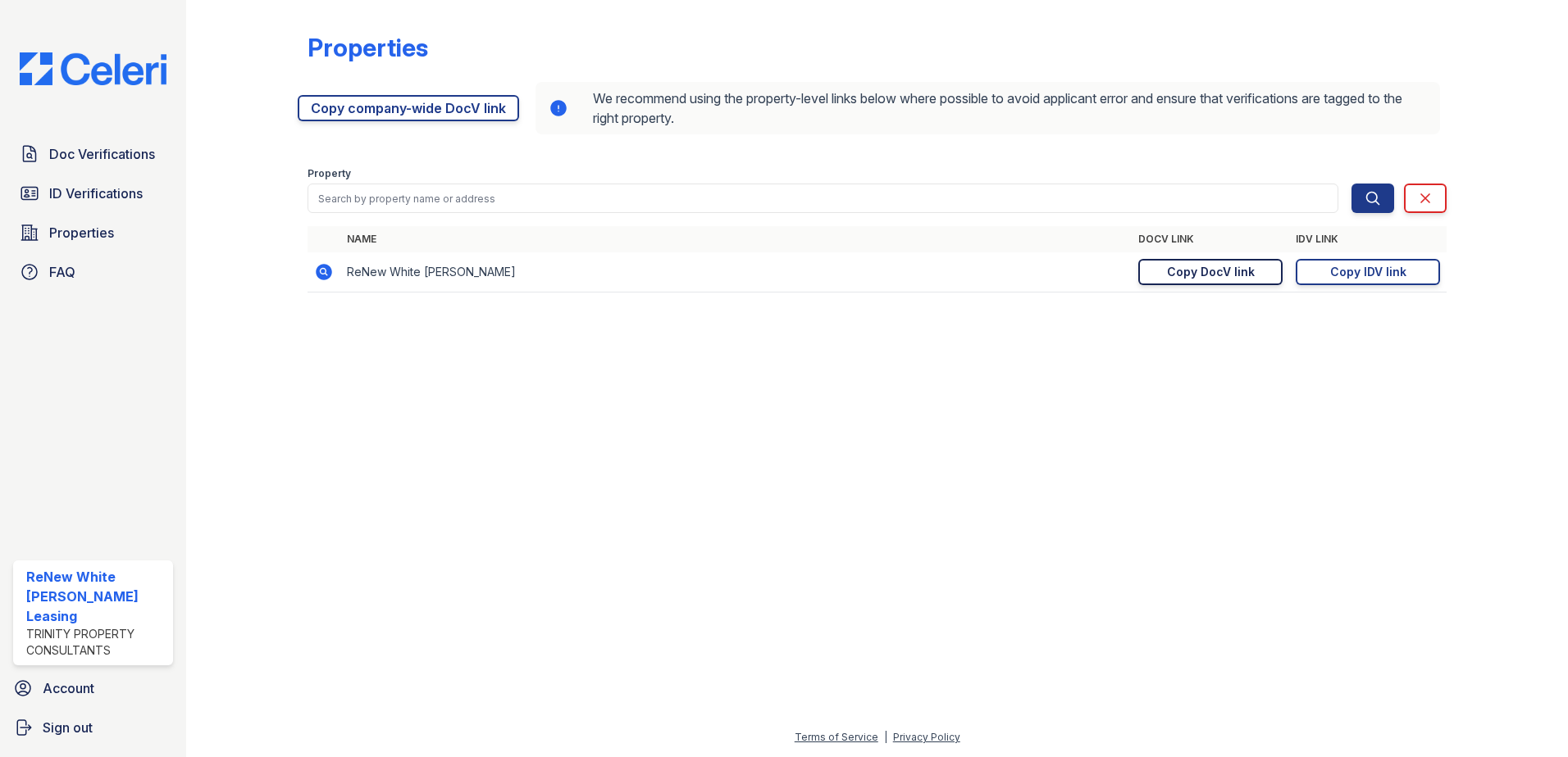
click at [1233, 271] on div "Copy DocV link" at bounding box center [1210, 272] width 88 height 16
click at [104, 156] on span "Doc Verifications" at bounding box center [102, 154] width 105 height 19
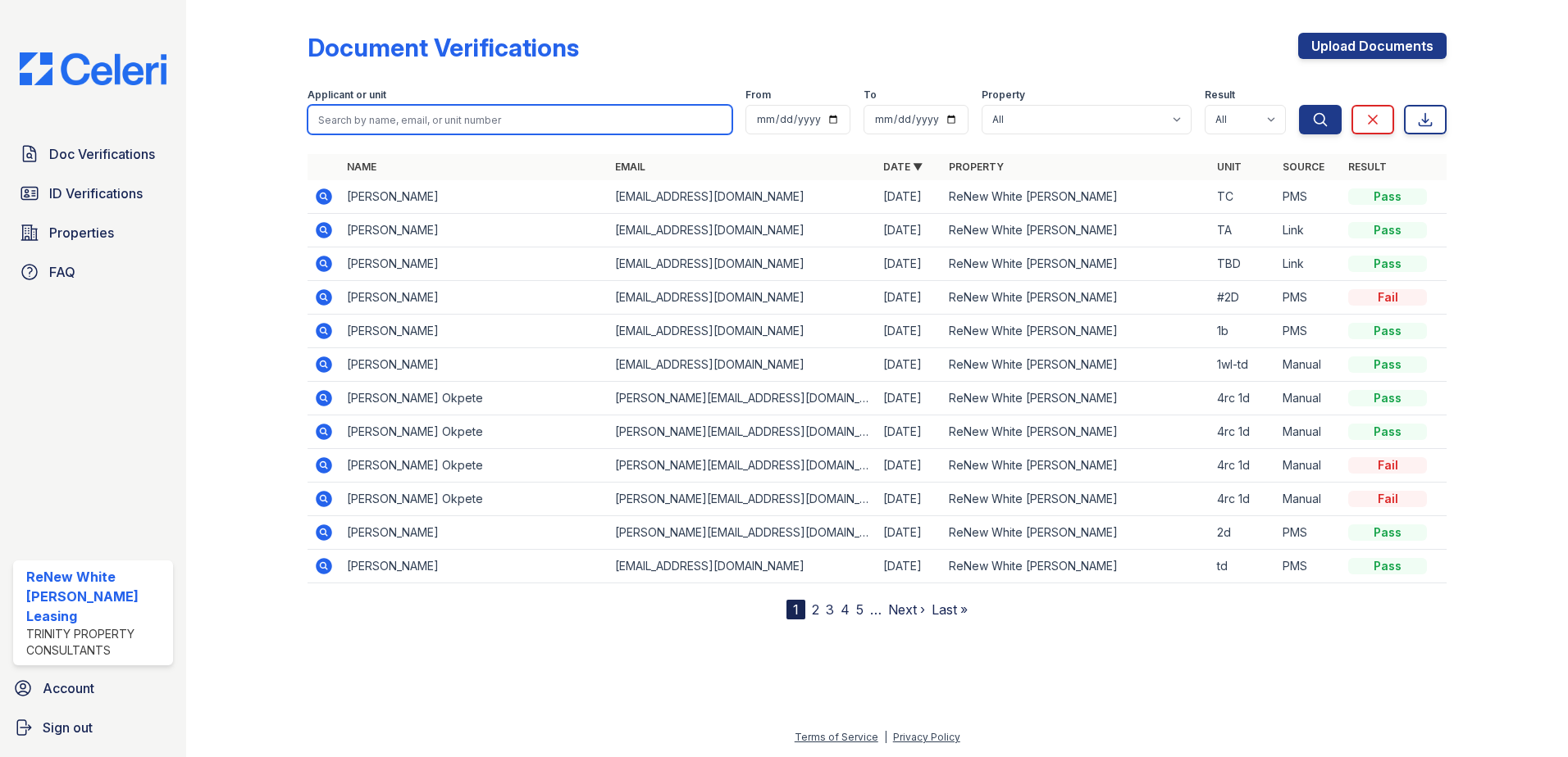
click at [484, 120] on input "search" at bounding box center [519, 120] width 425 height 30
type input "jennifer"
click at [1299, 105] on button "Search" at bounding box center [1320, 120] width 43 height 30
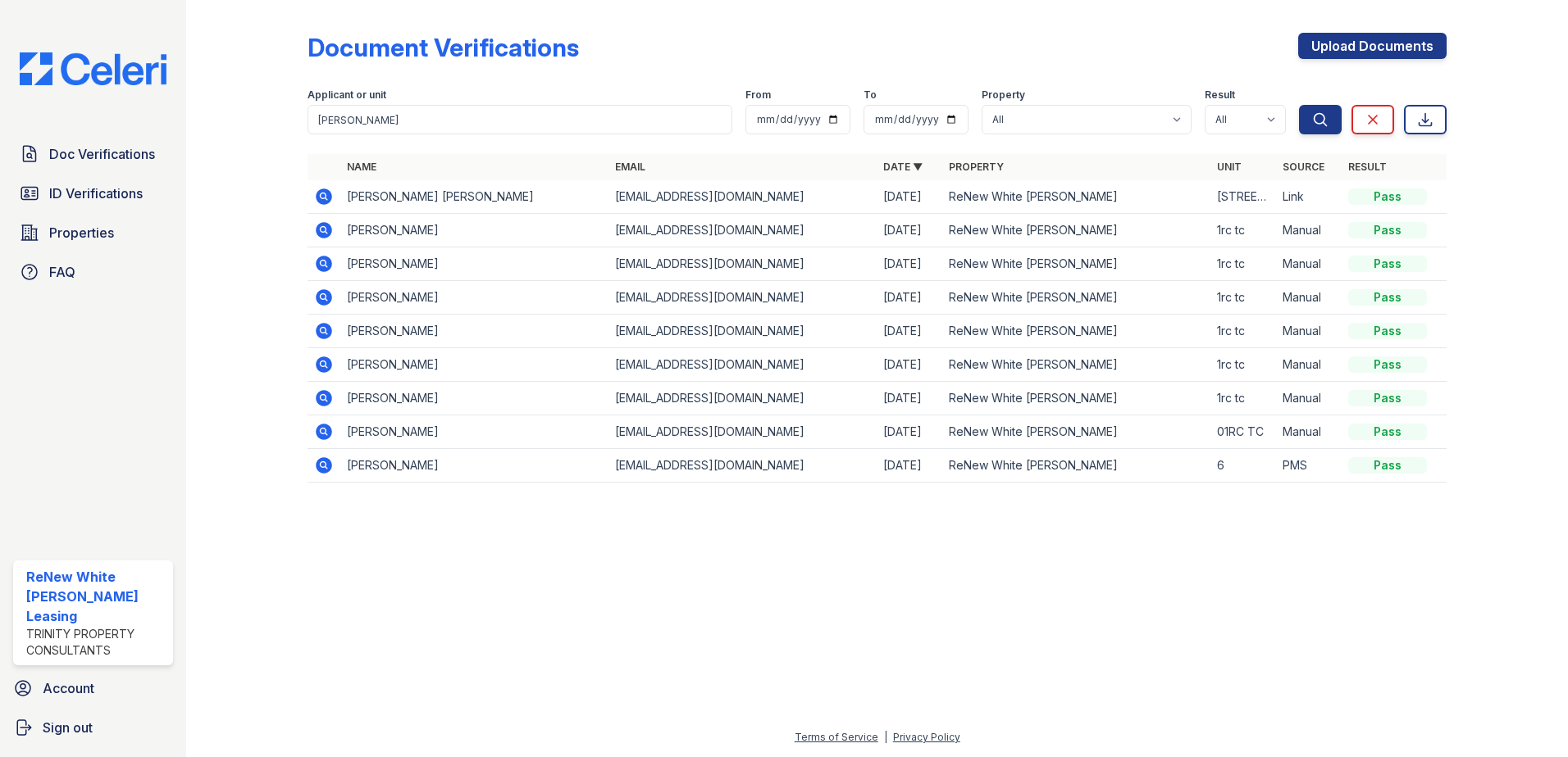
click at [318, 193] on icon at bounding box center [323, 196] width 16 height 16
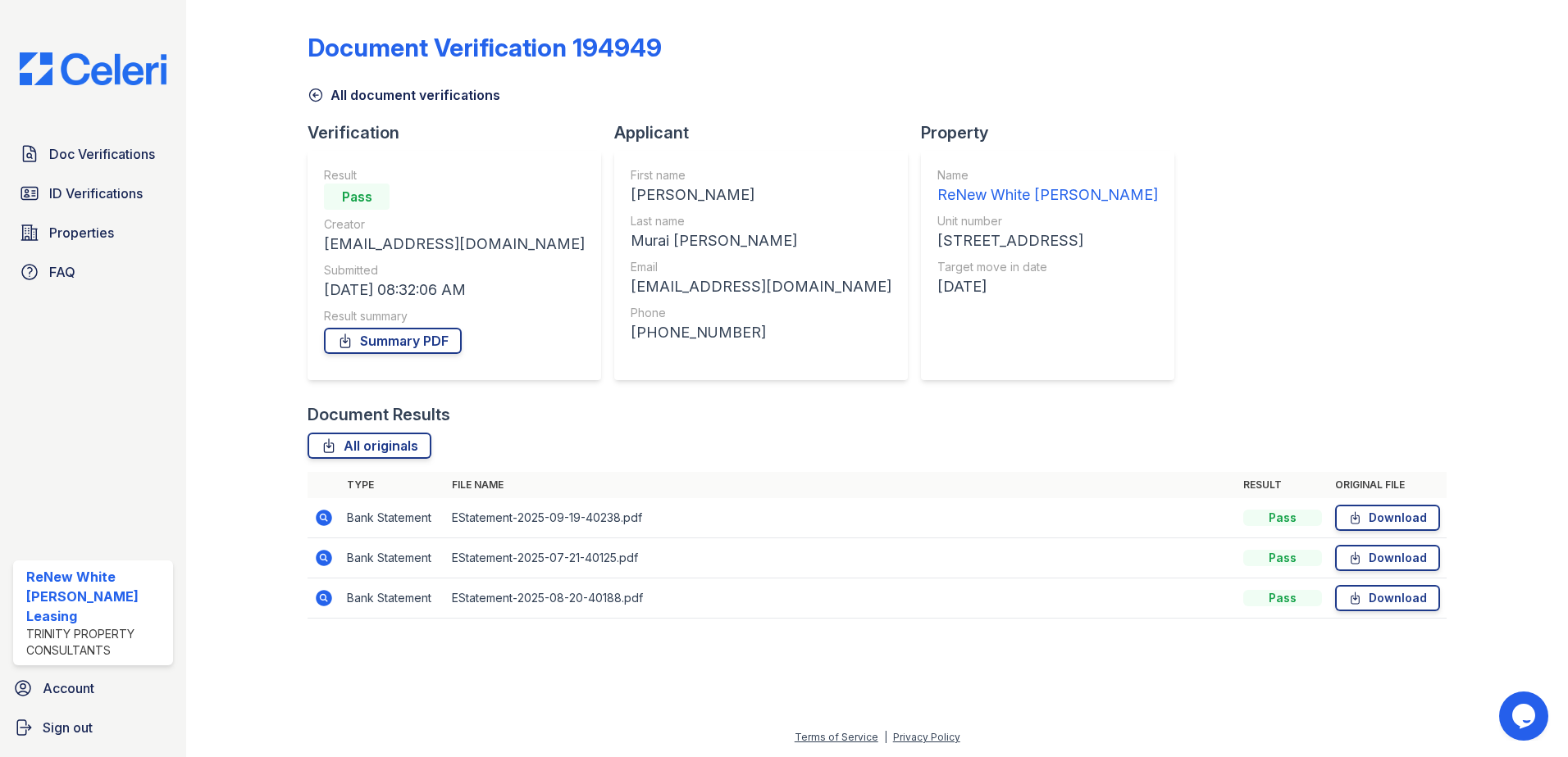
click at [321, 518] on icon at bounding box center [322, 516] width 4 height 4
click at [78, 162] on span "Doc Verifications" at bounding box center [102, 154] width 105 height 19
